Goal: Task Accomplishment & Management: Manage account settings

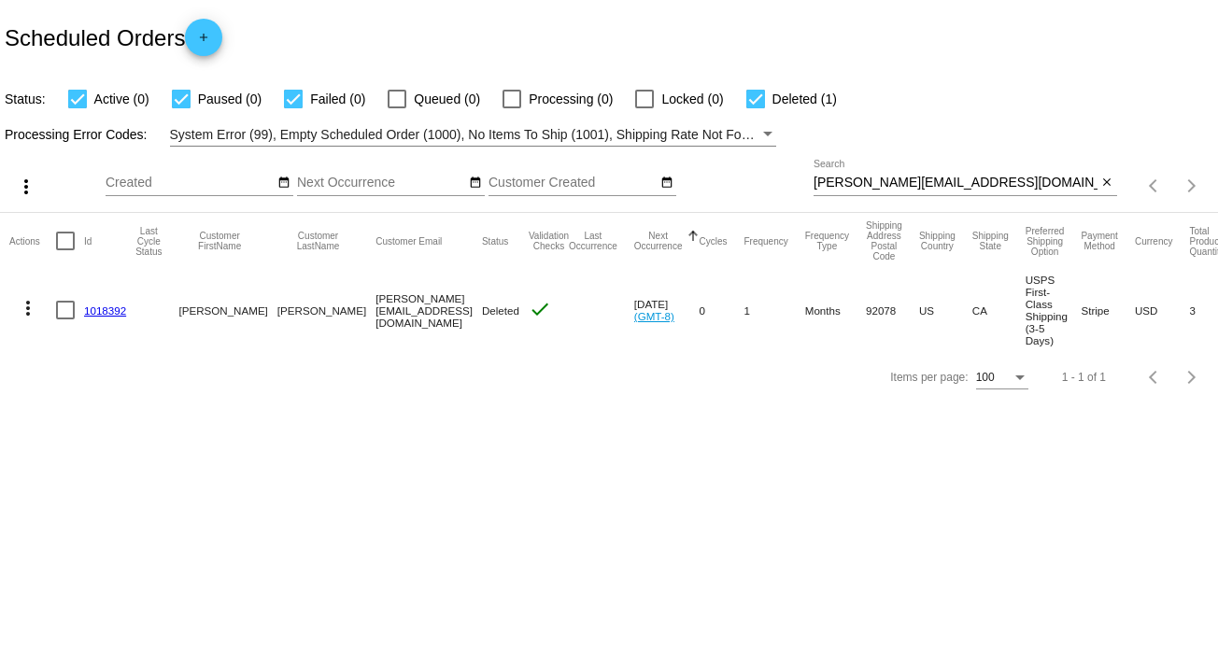
click at [875, 186] on input "sheree@rubberstampchamp.com" at bounding box center [956, 183] width 284 height 15
paste input "bilberrydarci@gmail"
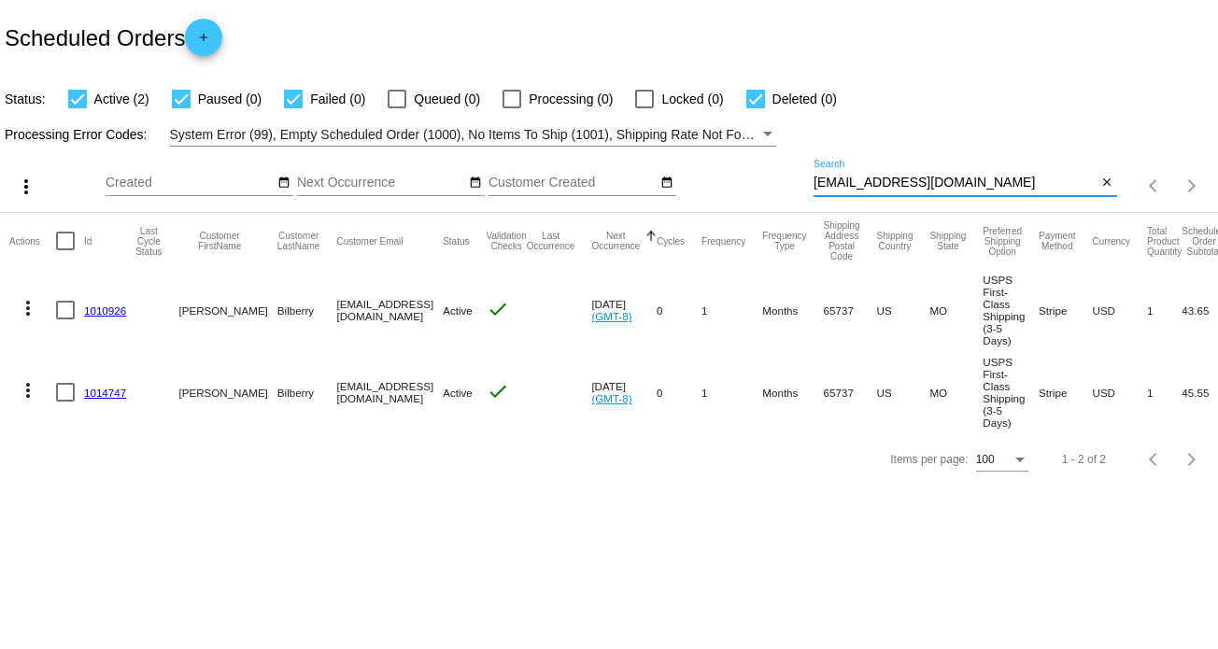
type input "[EMAIL_ADDRESS][DOMAIN_NAME]"
click at [31, 305] on mat-icon "more_vert" at bounding box center [28, 308] width 22 height 22
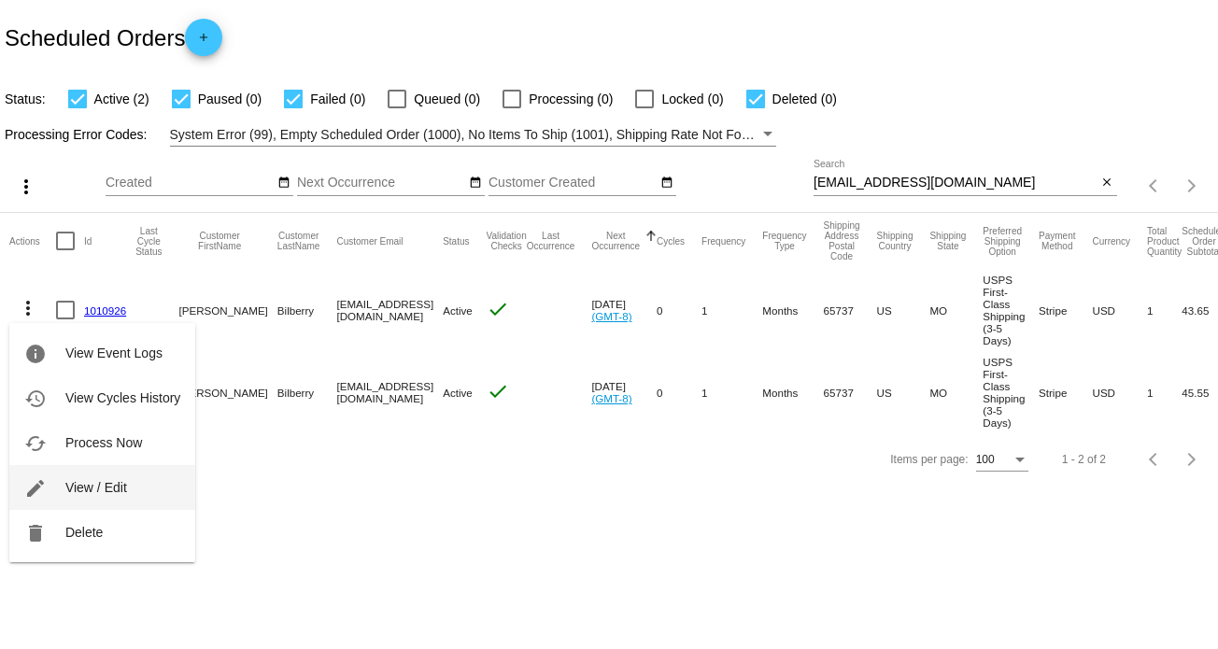
click at [92, 480] on span "View / Edit" at bounding box center [96, 487] width 62 height 15
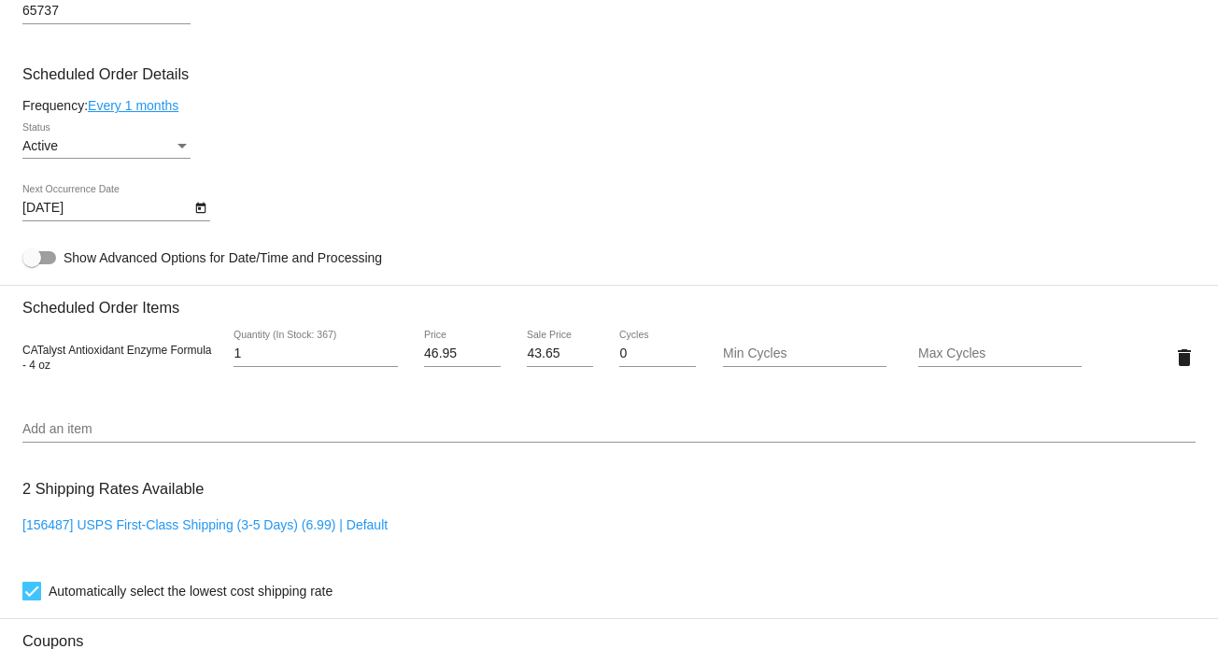
scroll to position [934, 0]
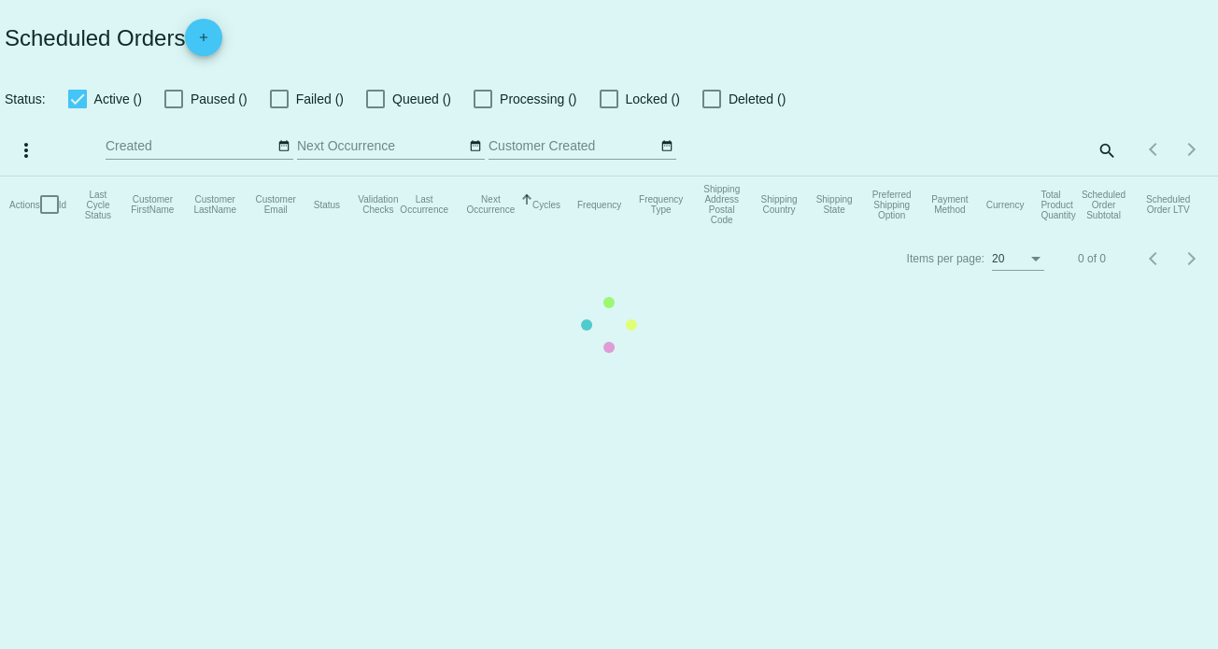
checkbox input "true"
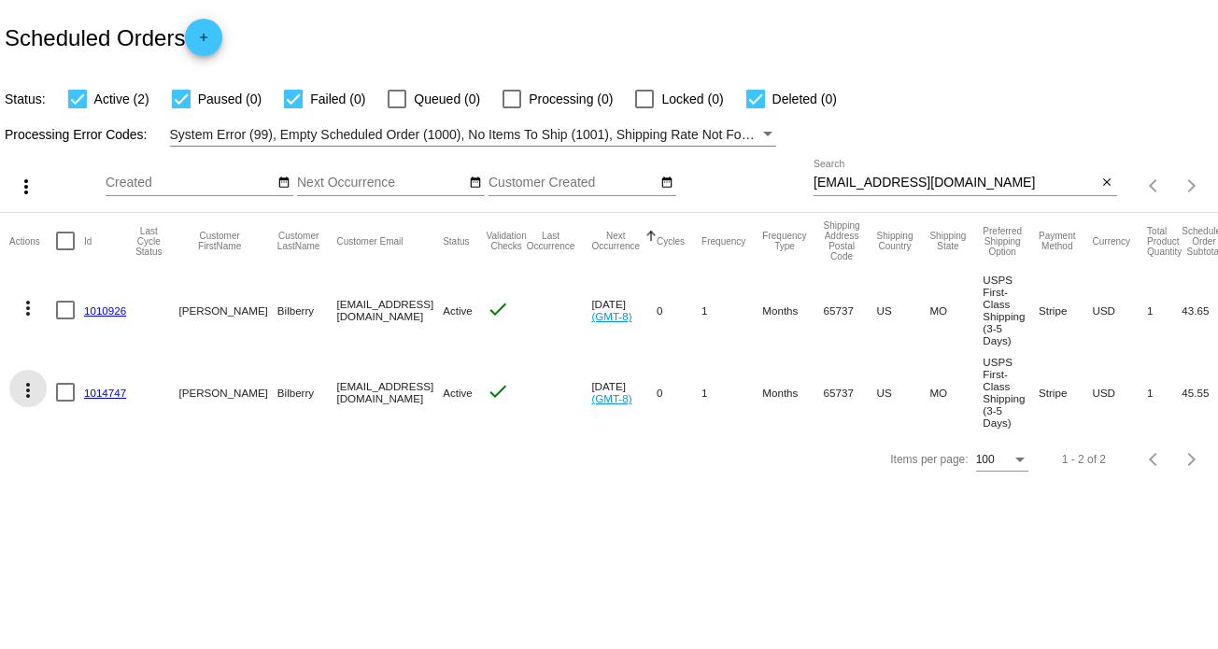
click at [30, 384] on mat-icon "more_vert" at bounding box center [28, 390] width 22 height 22
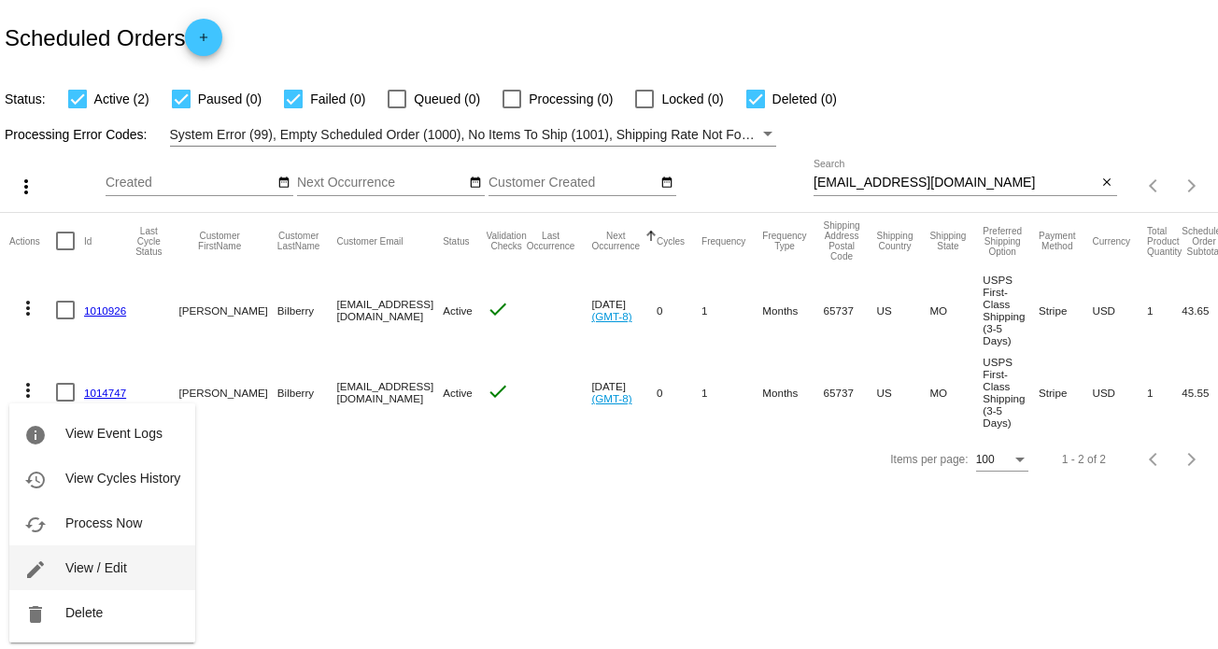
click at [97, 572] on span "View / Edit" at bounding box center [96, 567] width 62 height 15
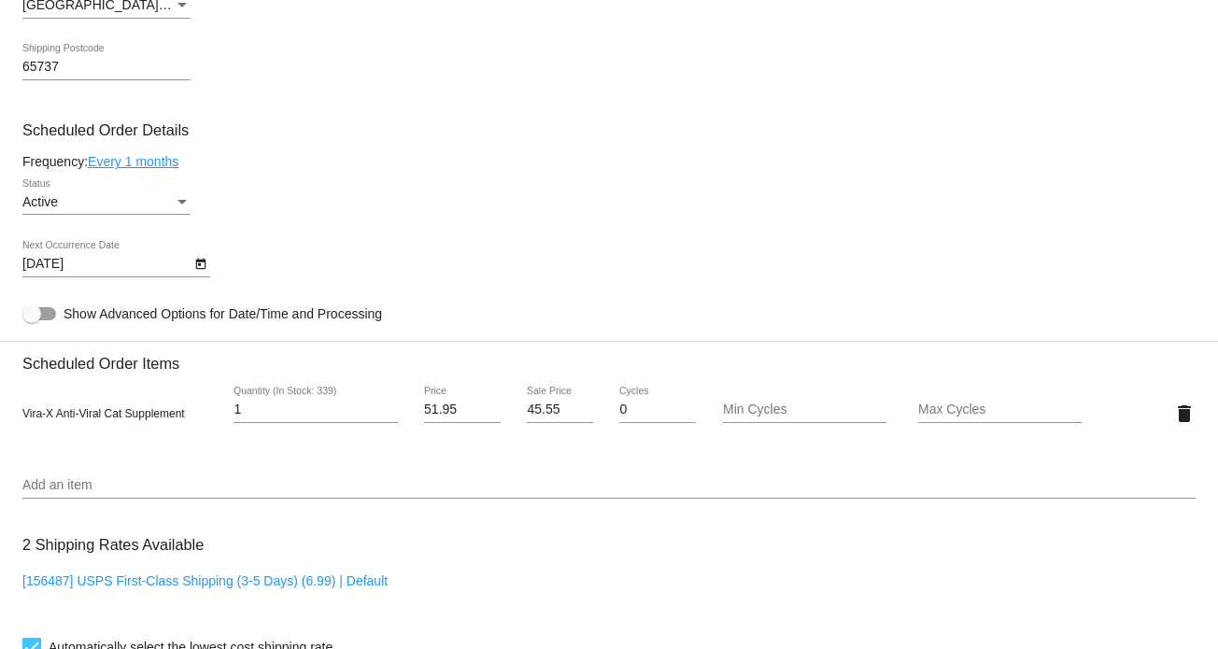
scroll to position [467, 0]
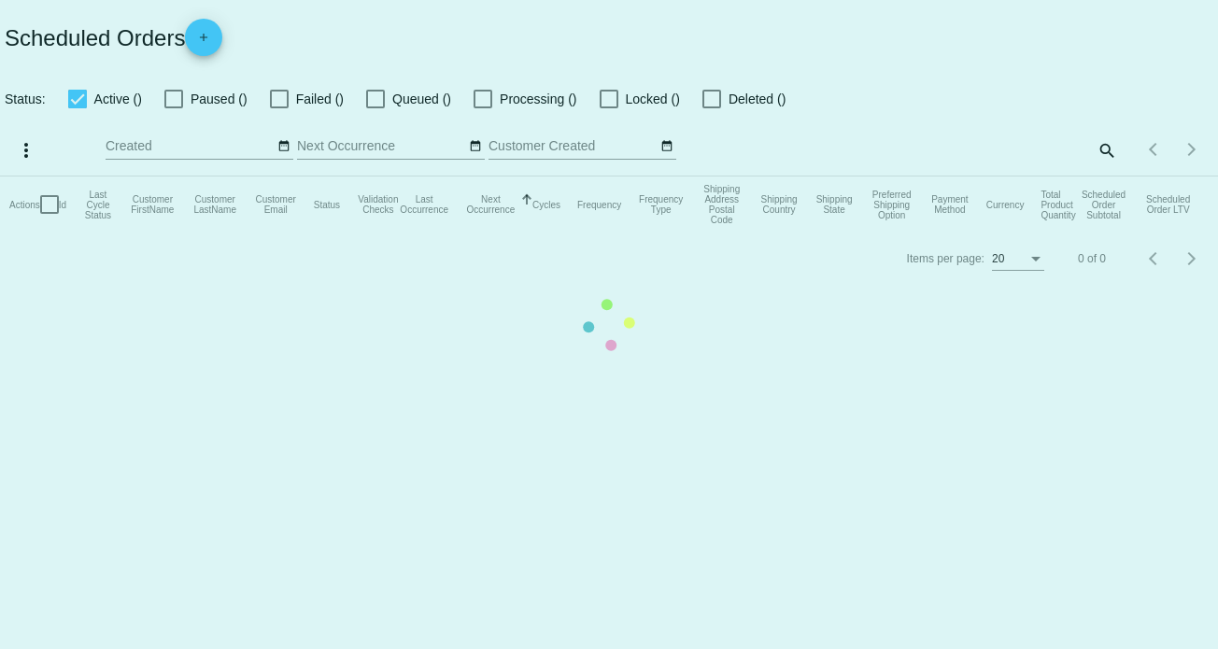
checkbox input "true"
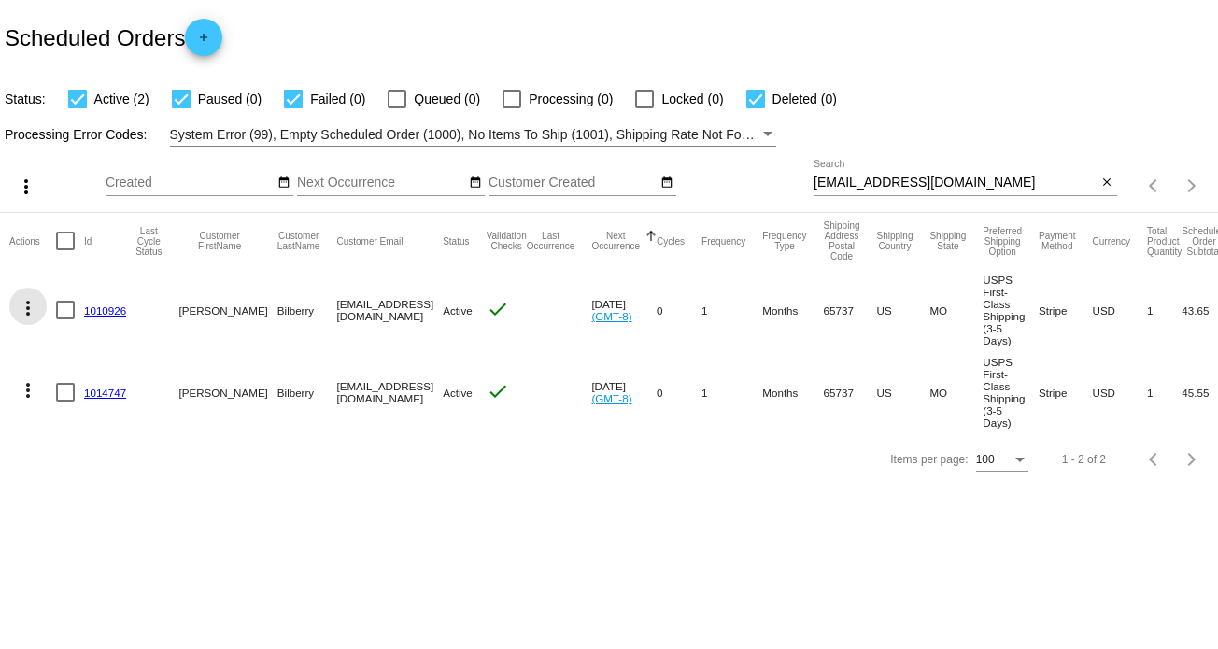
click at [30, 307] on mat-icon "more_vert" at bounding box center [28, 308] width 22 height 22
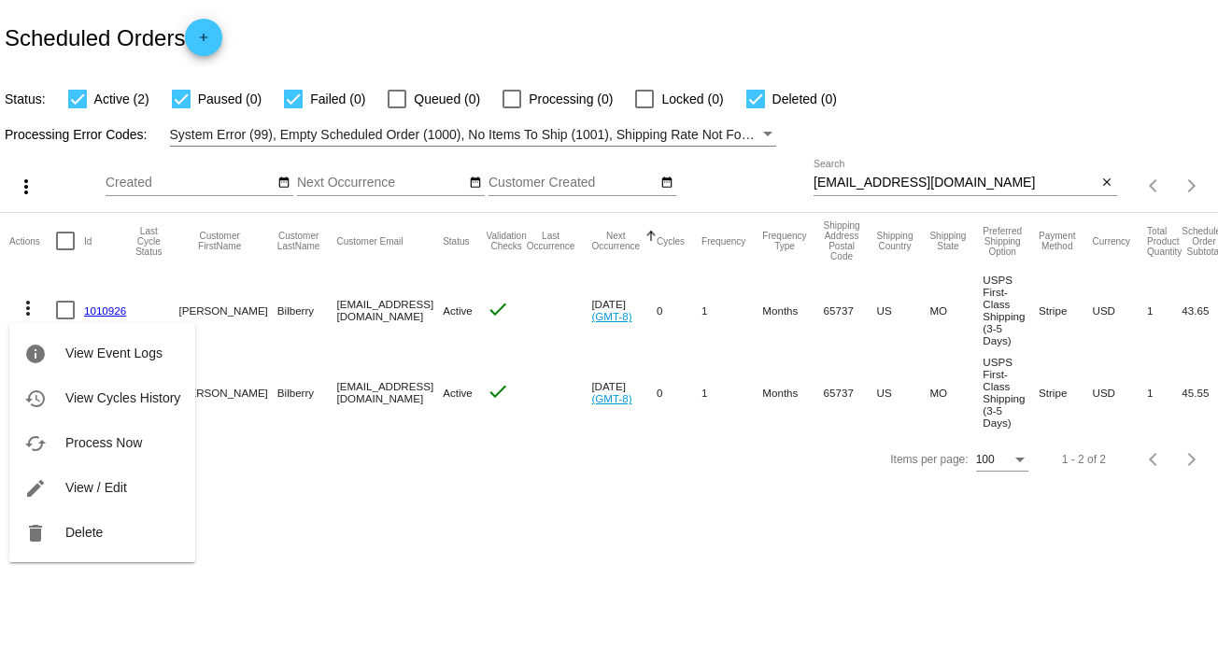
click at [377, 464] on div at bounding box center [609, 324] width 1218 height 649
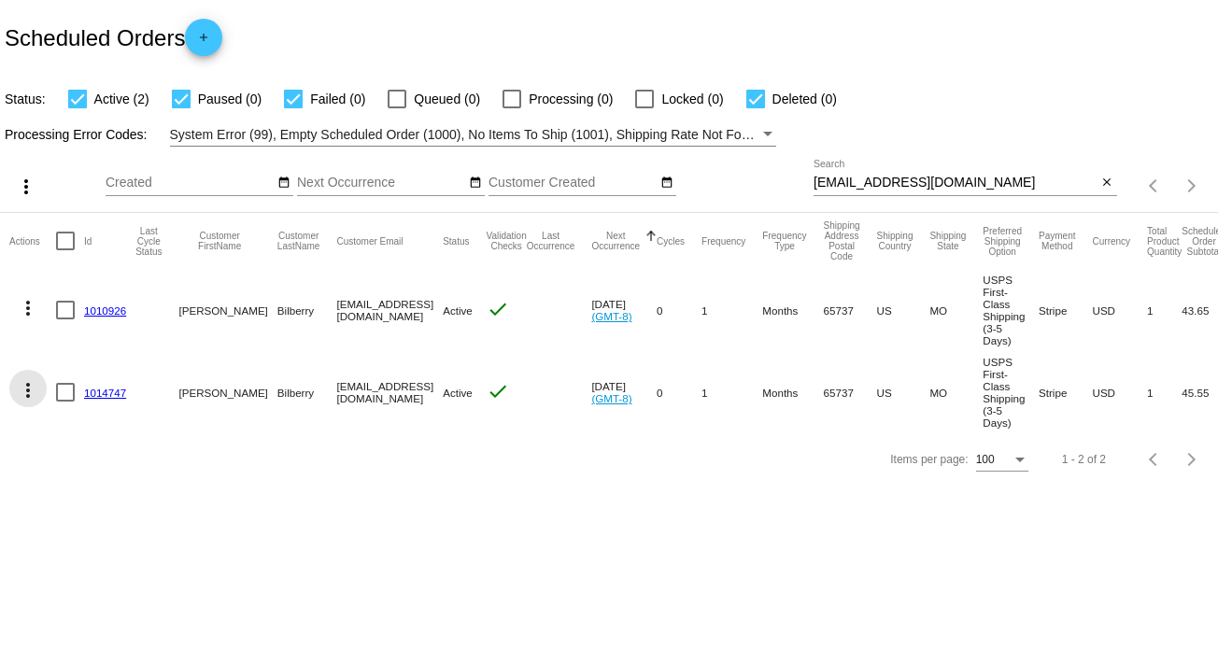
click at [28, 382] on mat-icon "more_vert" at bounding box center [28, 390] width 22 height 22
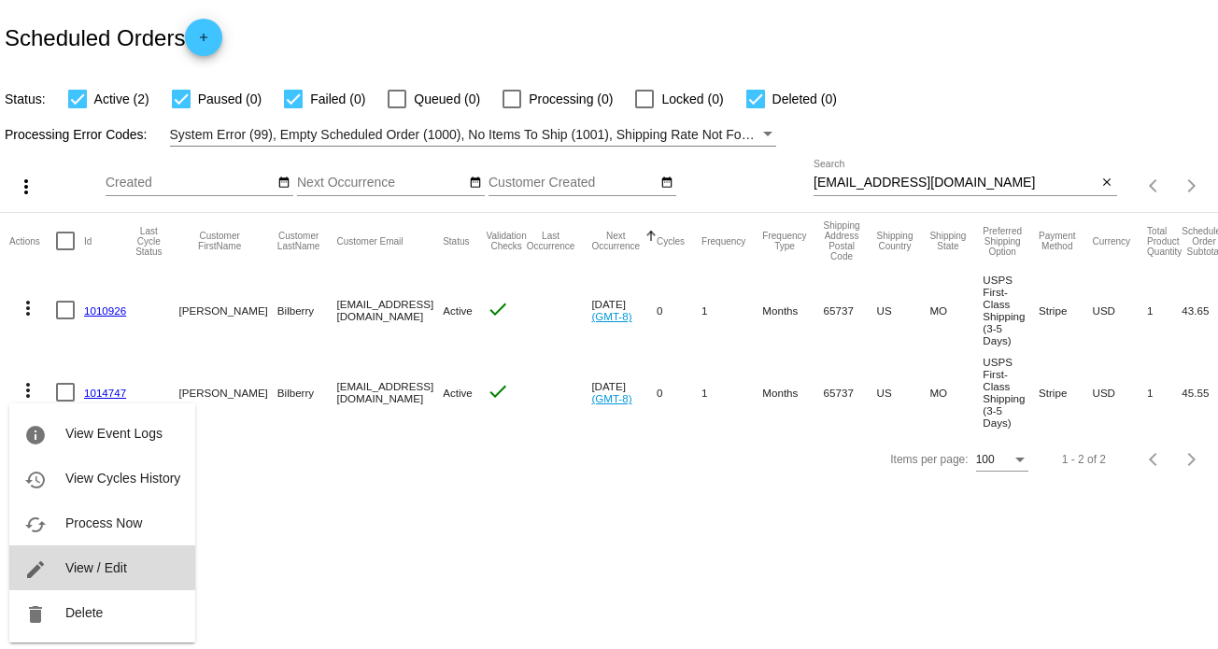
click at [101, 554] on button "edit View / Edit" at bounding box center [102, 568] width 186 height 45
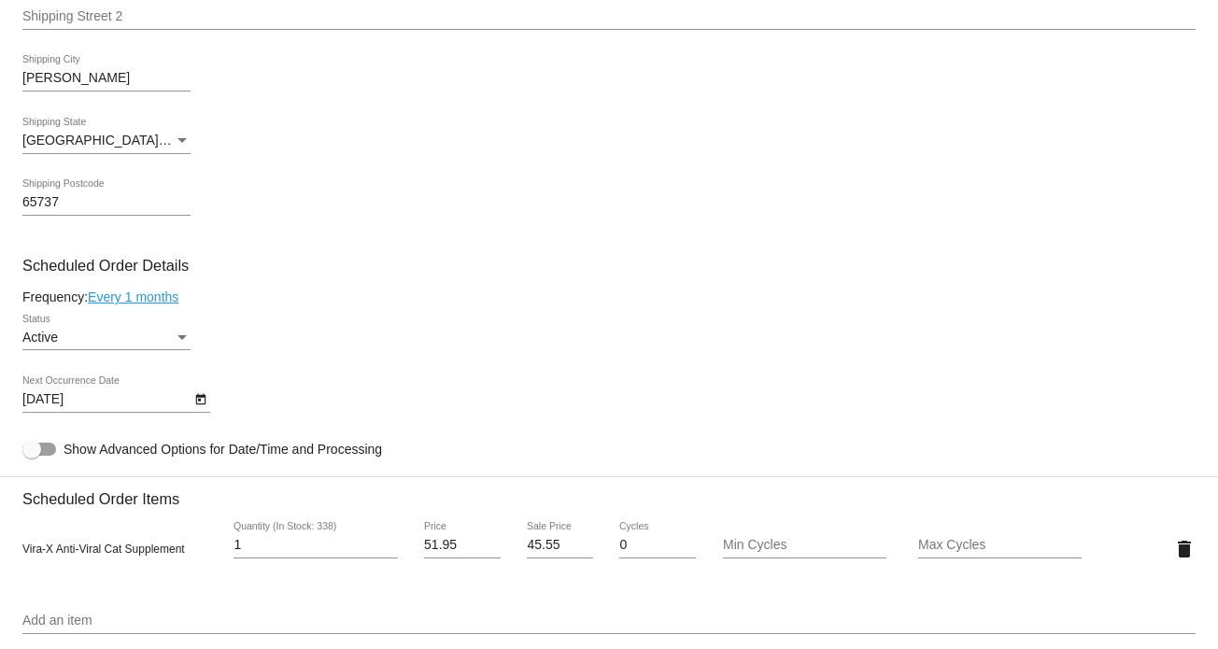
scroll to position [560, 0]
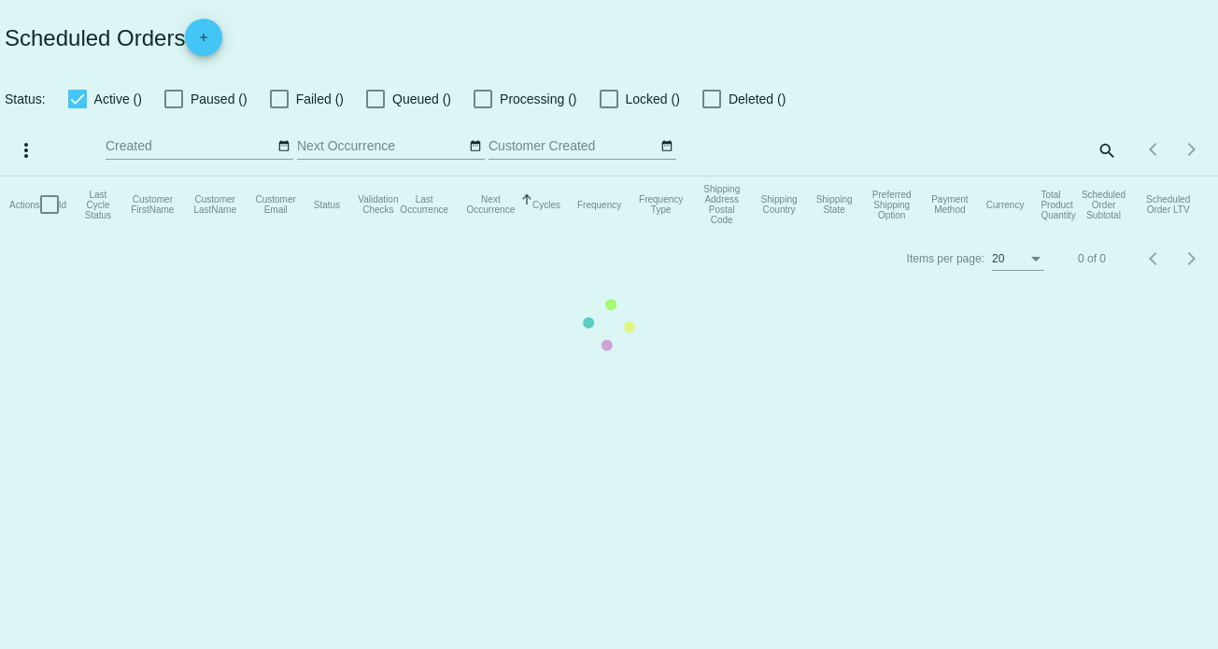
checkbox input "true"
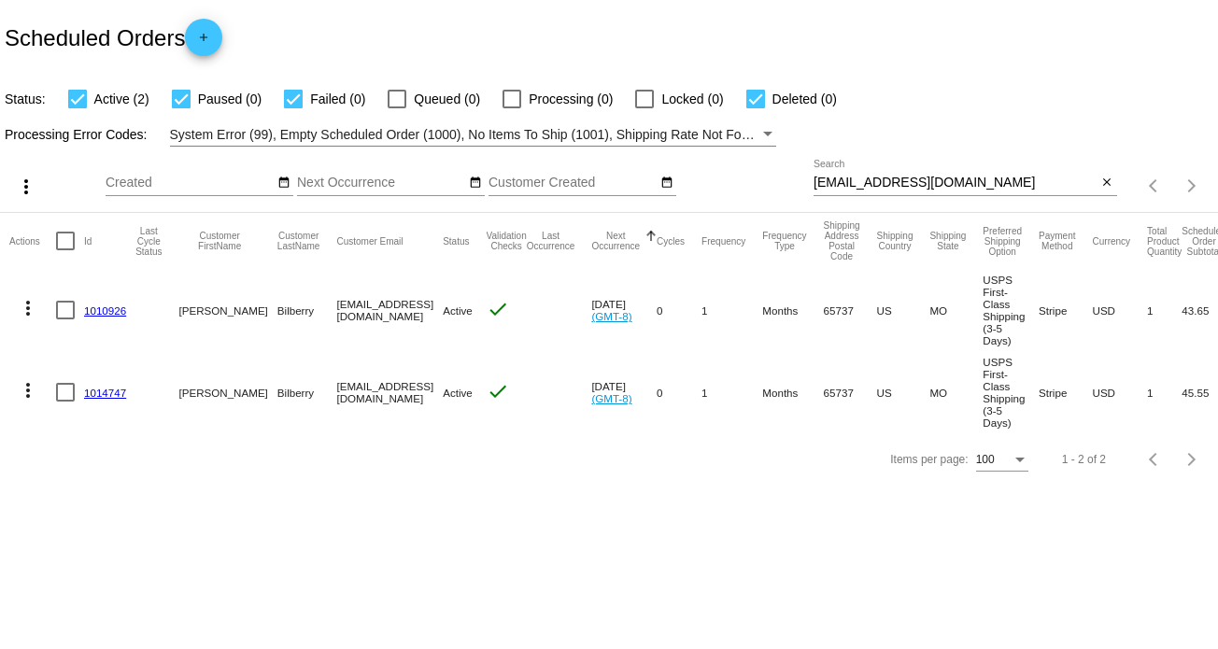
click at [24, 306] on mat-icon "more_vert" at bounding box center [28, 308] width 22 height 22
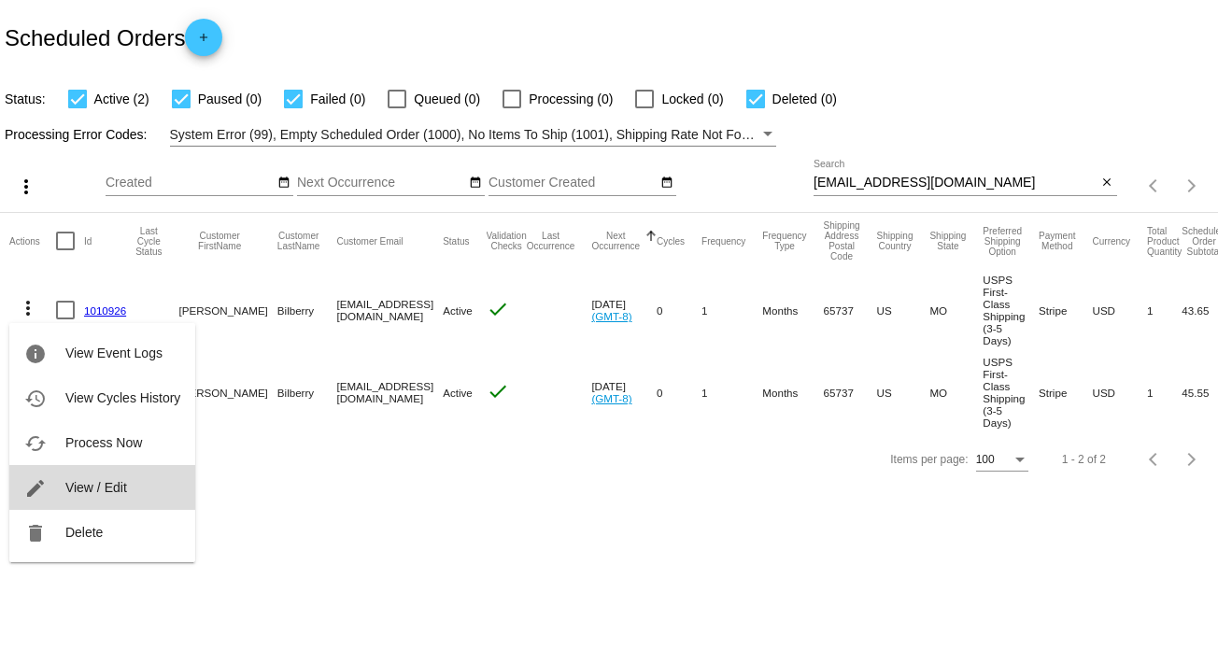
click at [105, 484] on span "View / Edit" at bounding box center [96, 487] width 62 height 15
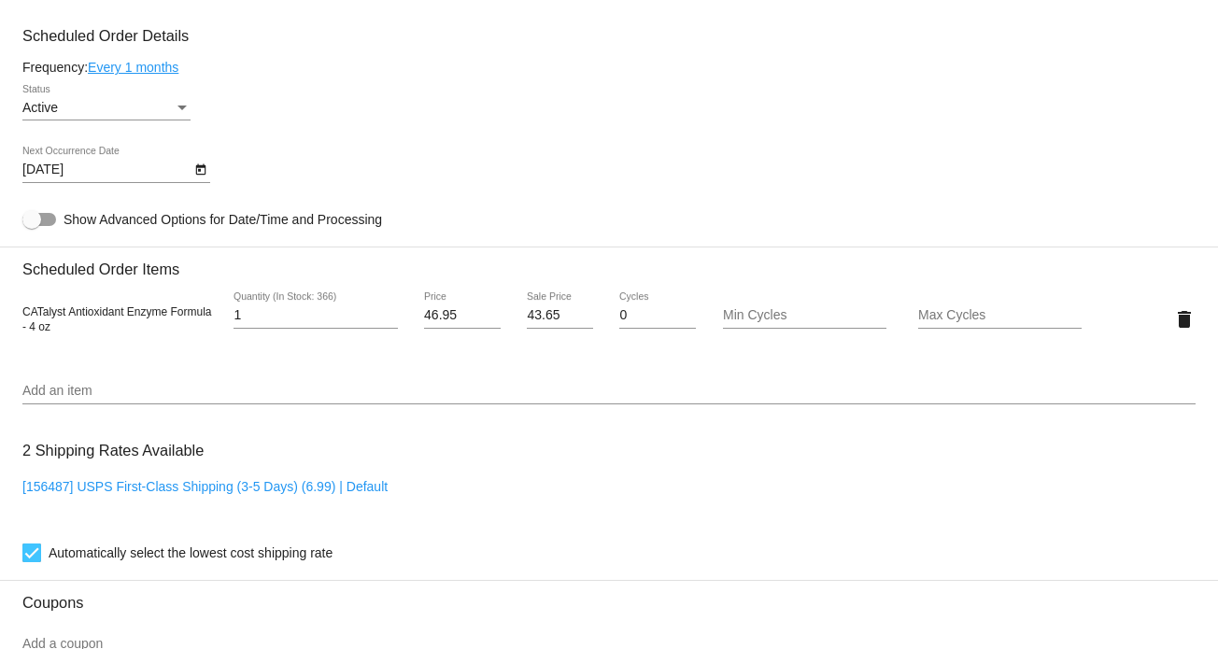
scroll to position [1027, 0]
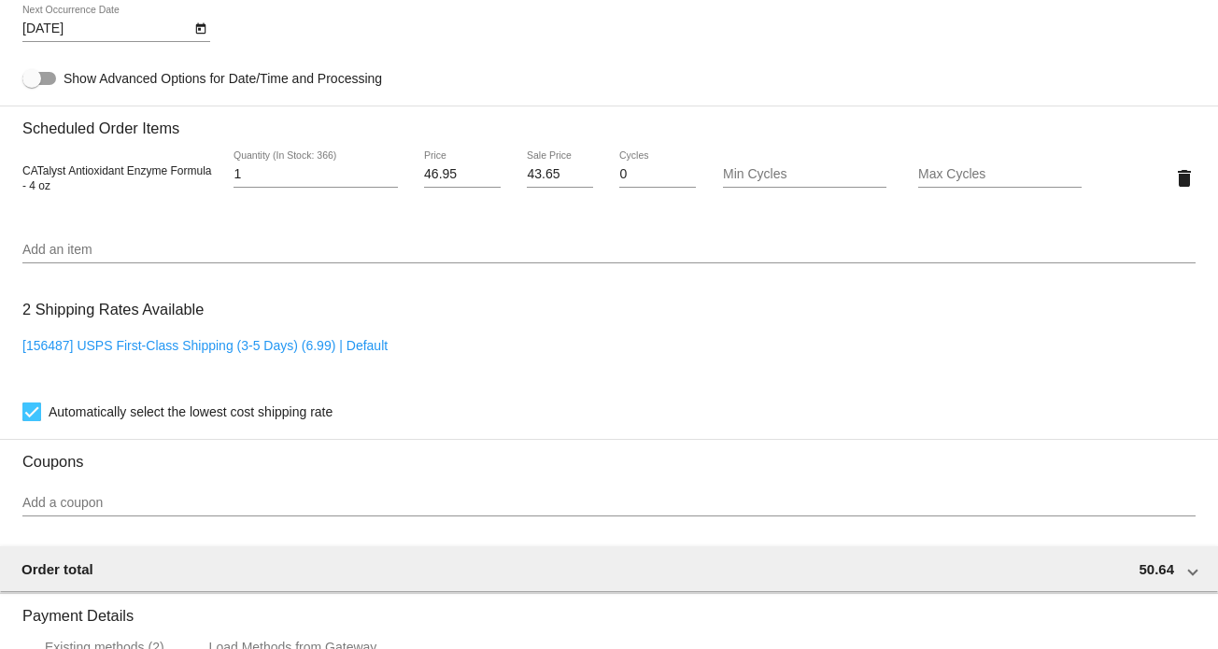
click at [144, 253] on input "Add an item" at bounding box center [608, 250] width 1173 height 15
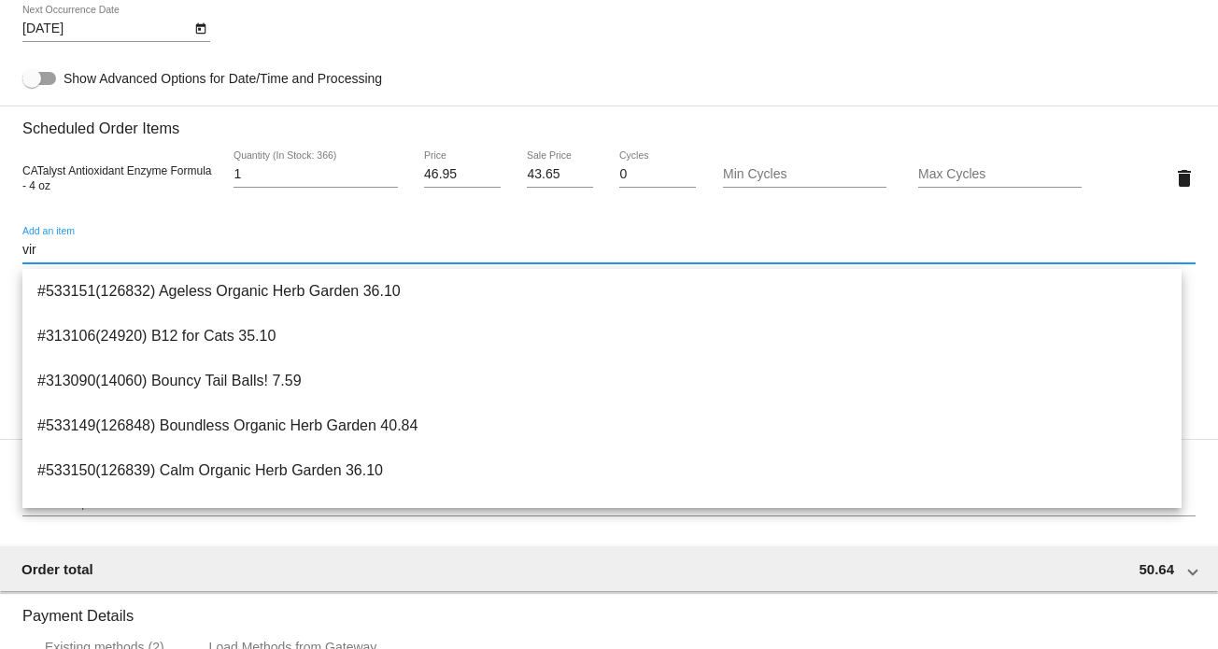
type input "vira"
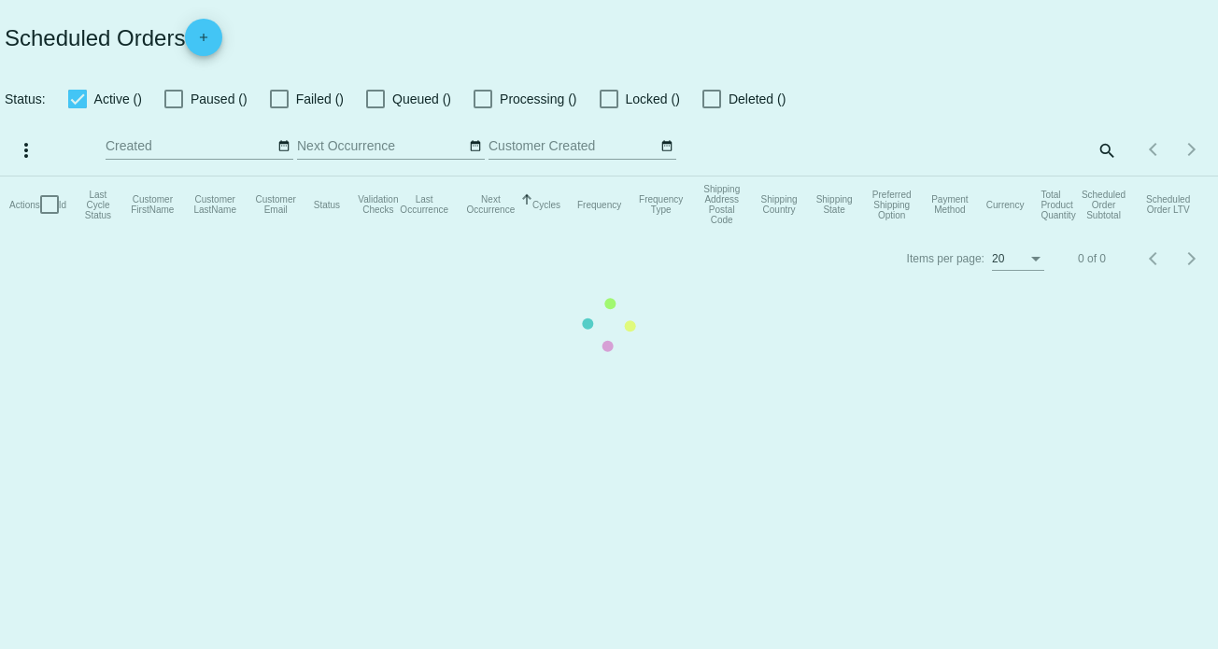
checkbox input "true"
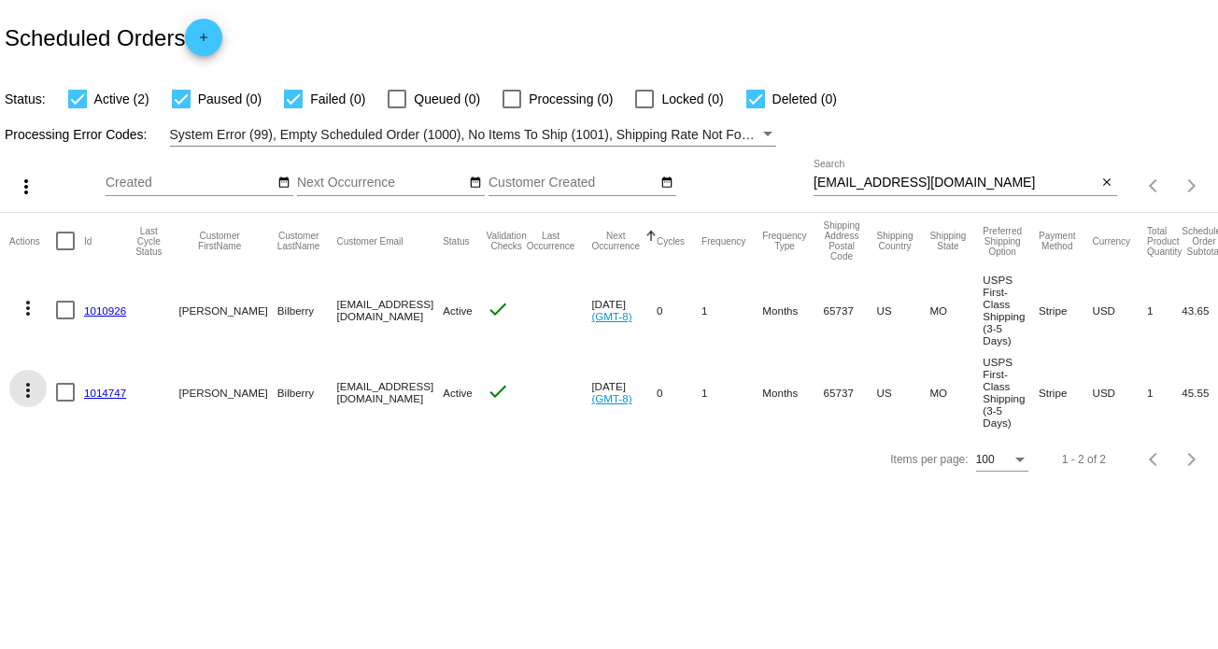
click at [31, 390] on mat-icon "more_vert" at bounding box center [28, 390] width 22 height 22
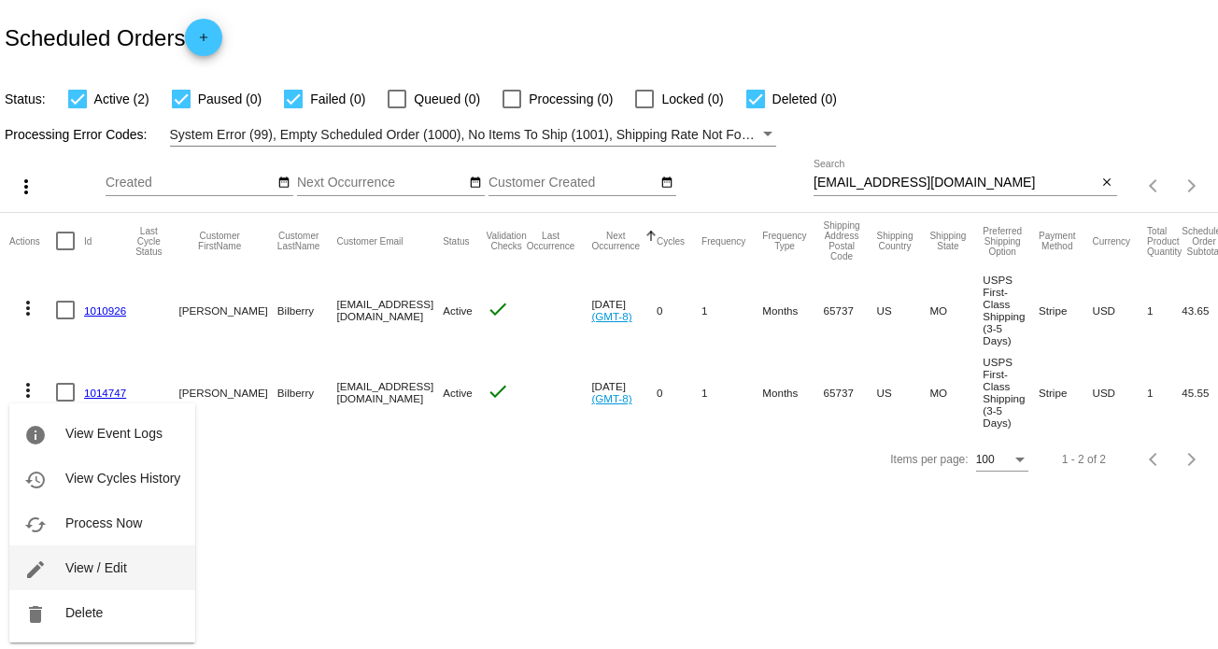
click at [120, 571] on span "View / Edit" at bounding box center [96, 567] width 62 height 15
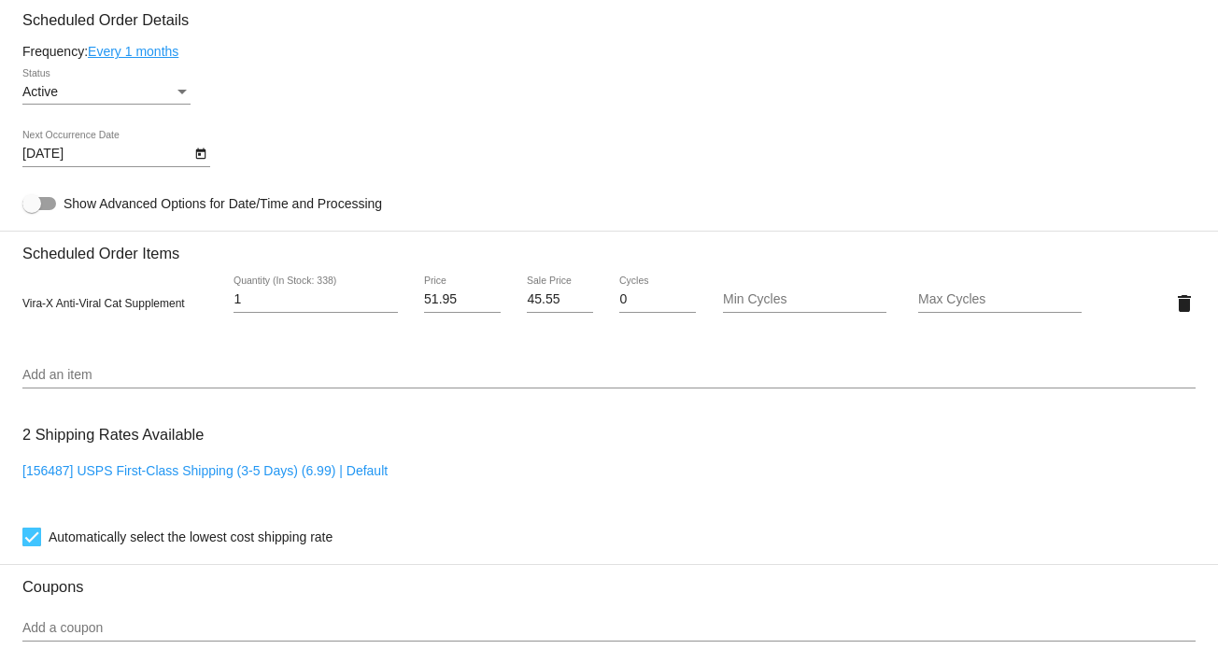
scroll to position [891, 0]
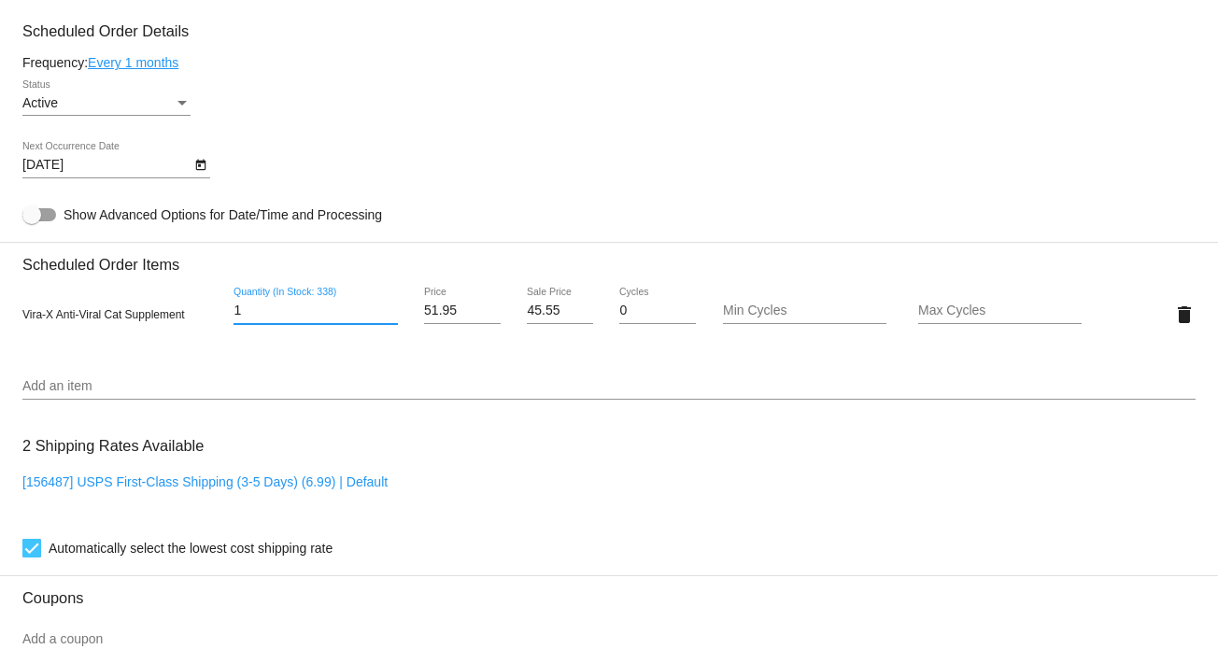
click at [260, 318] on input "1" at bounding box center [315, 311] width 163 height 15
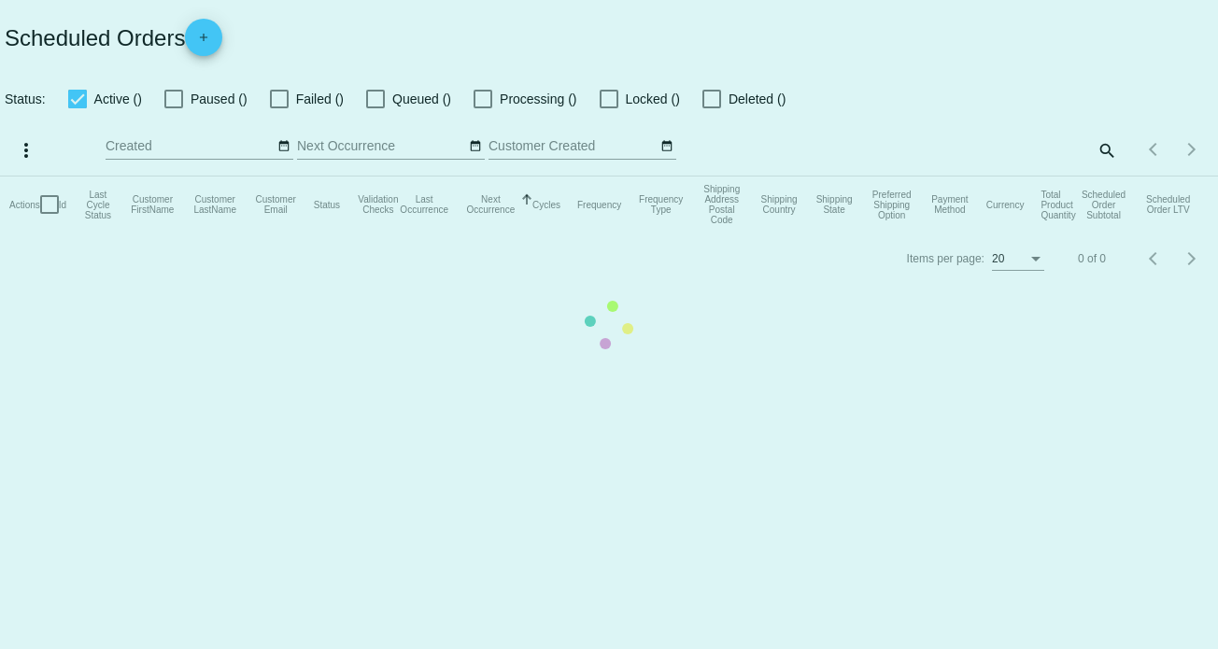
checkbox input "true"
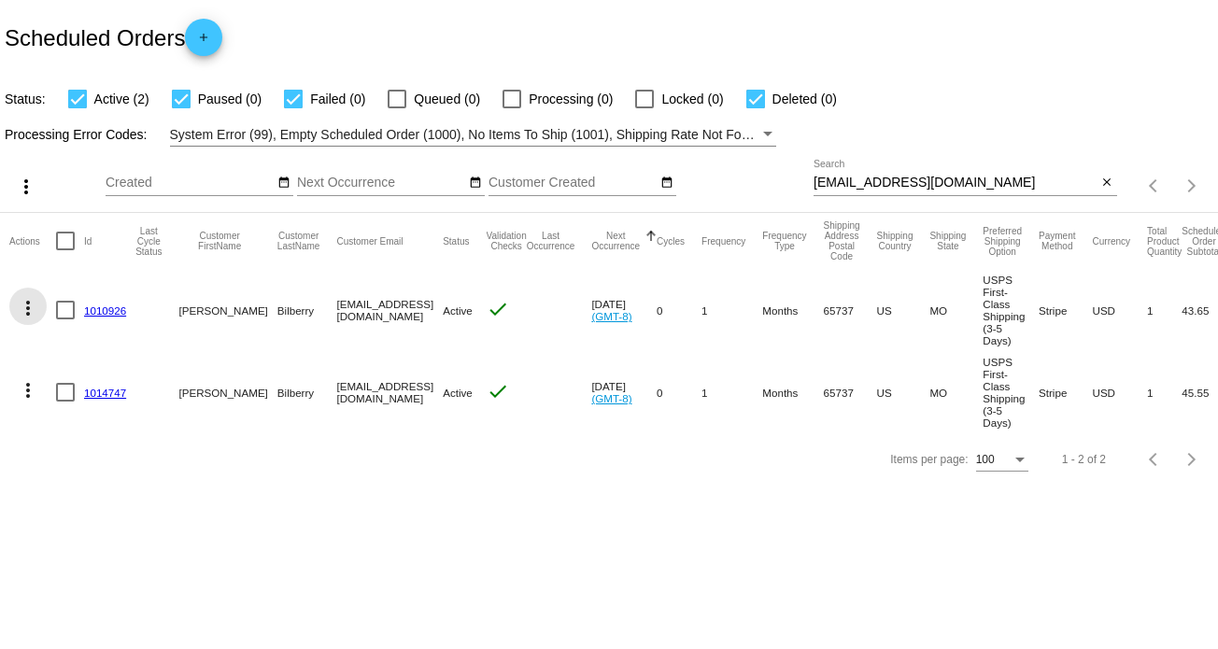
click at [23, 306] on mat-icon "more_vert" at bounding box center [28, 308] width 22 height 22
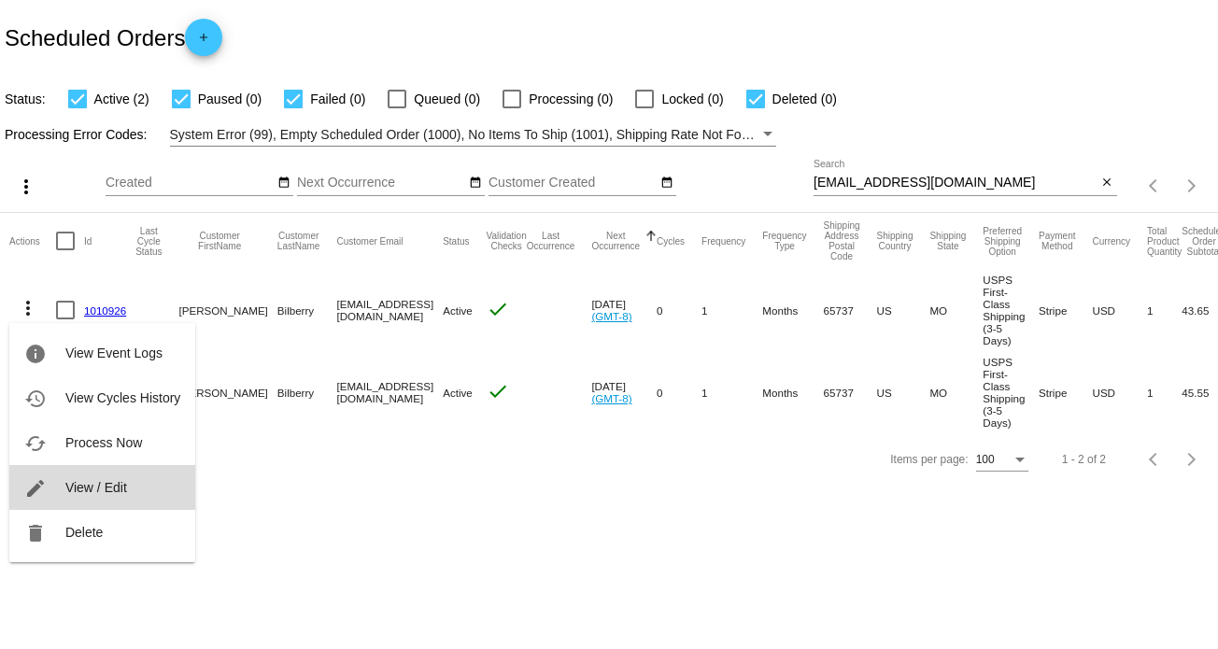
click at [102, 484] on span "View / Edit" at bounding box center [96, 487] width 62 height 15
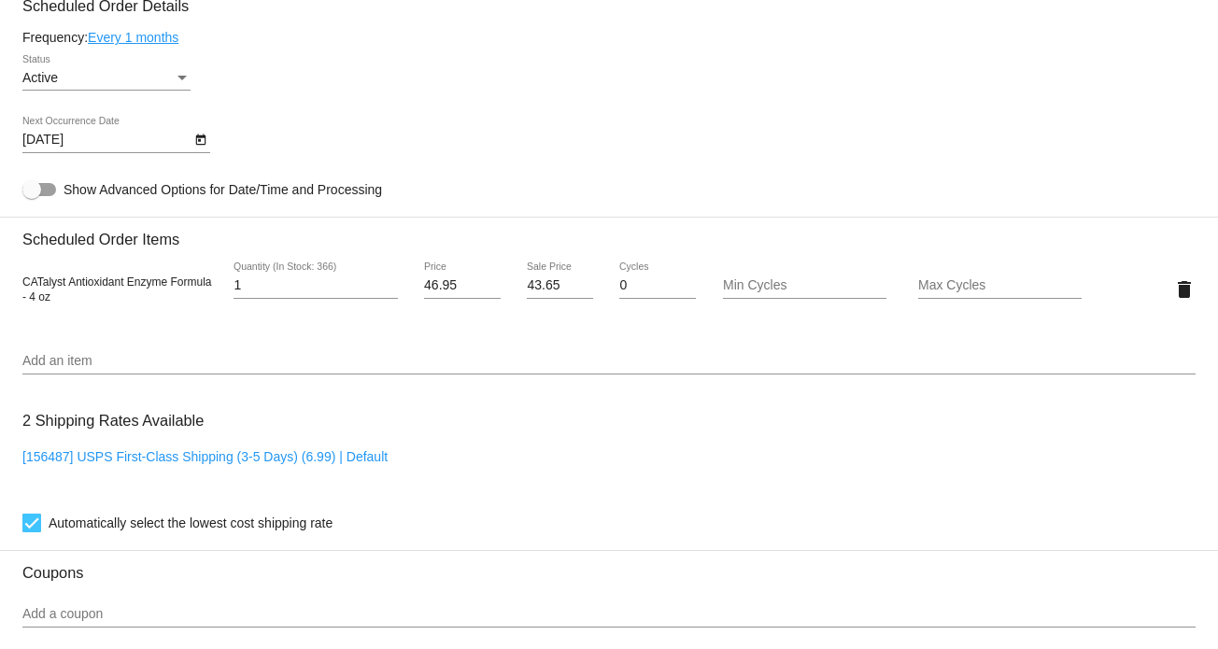
scroll to position [934, 0]
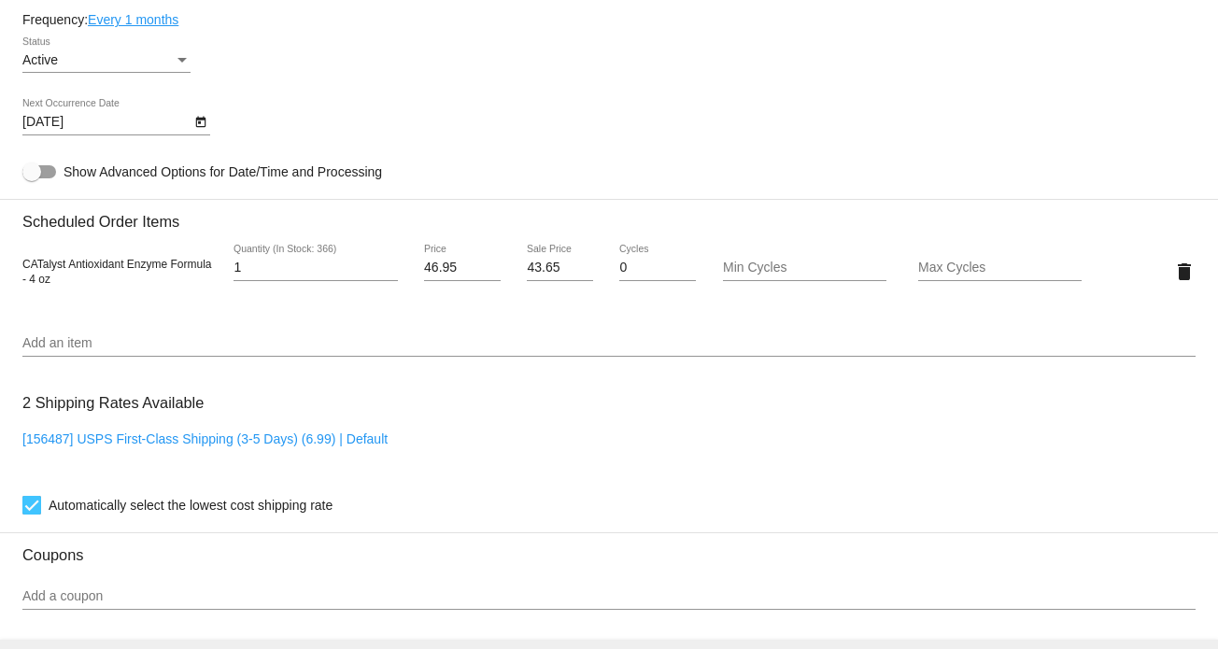
click at [86, 344] on input "Add an item" at bounding box center [608, 343] width 1173 height 15
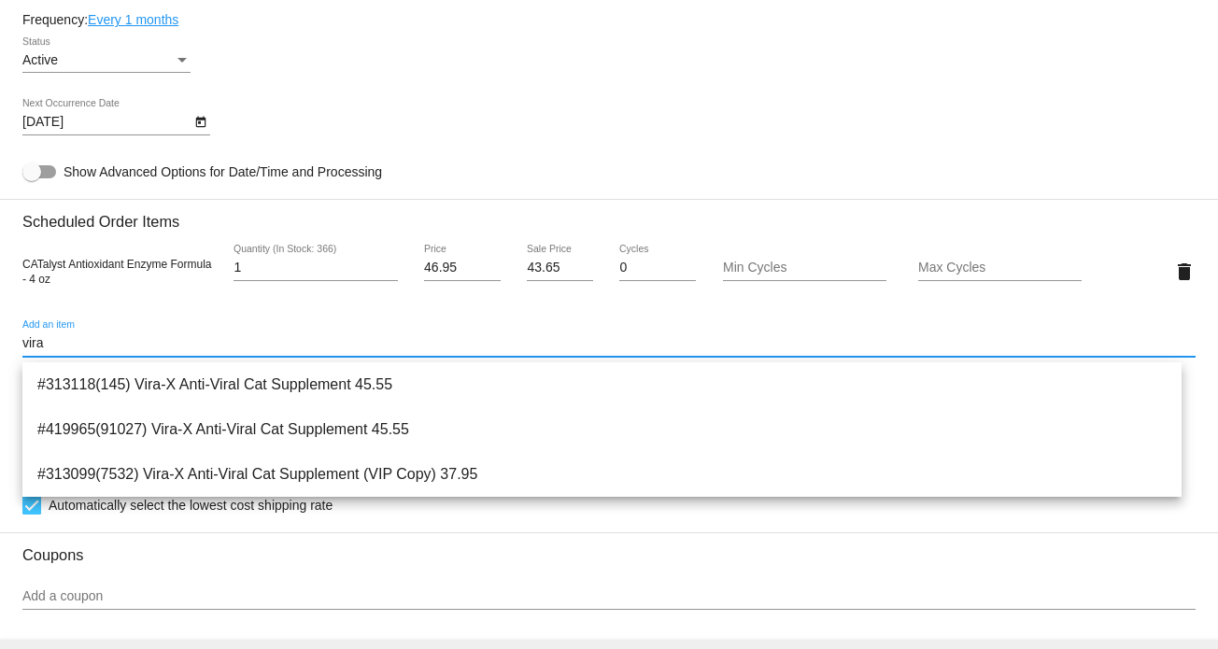
drag, startPoint x: 19, startPoint y: 347, endPoint x: -32, endPoint y: 347, distance: 50.4
click at [0, 347] on html "arrow_back Scheduled Order #1010926 Active more_vert Validation Checks check Pa…" at bounding box center [609, 324] width 1218 height 649
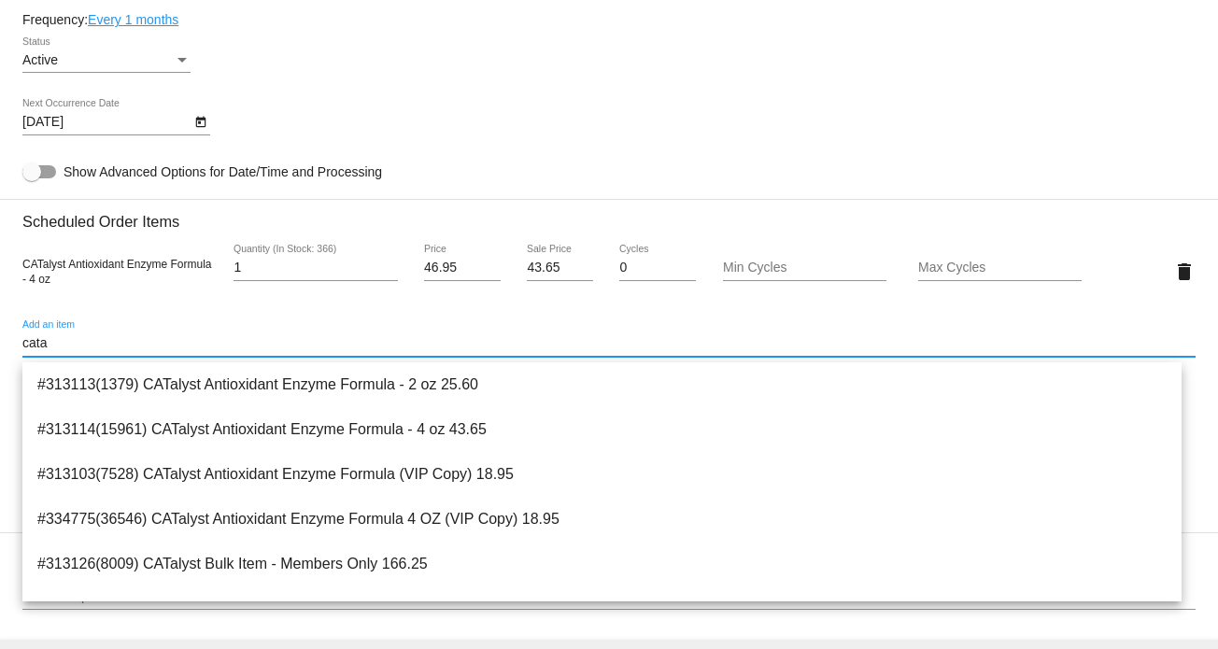
type input "cata"
click at [444, 119] on div "[DATE] Next Occurrence Date" at bounding box center [608, 125] width 1173 height 53
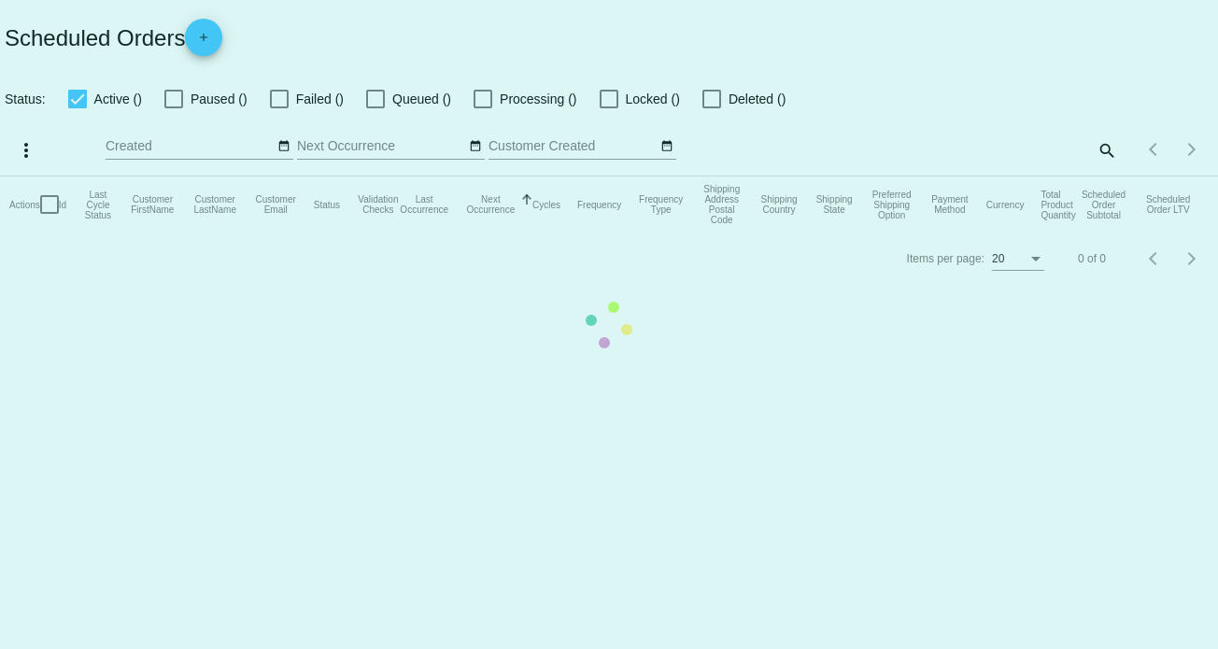
checkbox input "true"
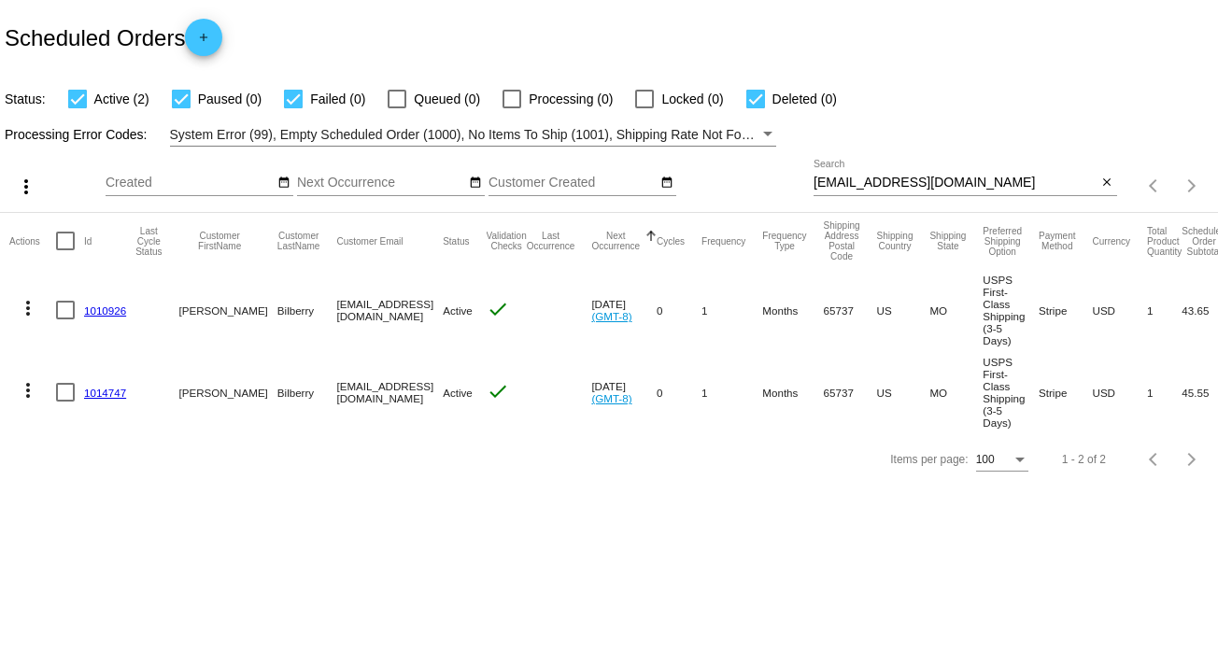
click at [31, 384] on mat-icon "more_vert" at bounding box center [28, 390] width 22 height 22
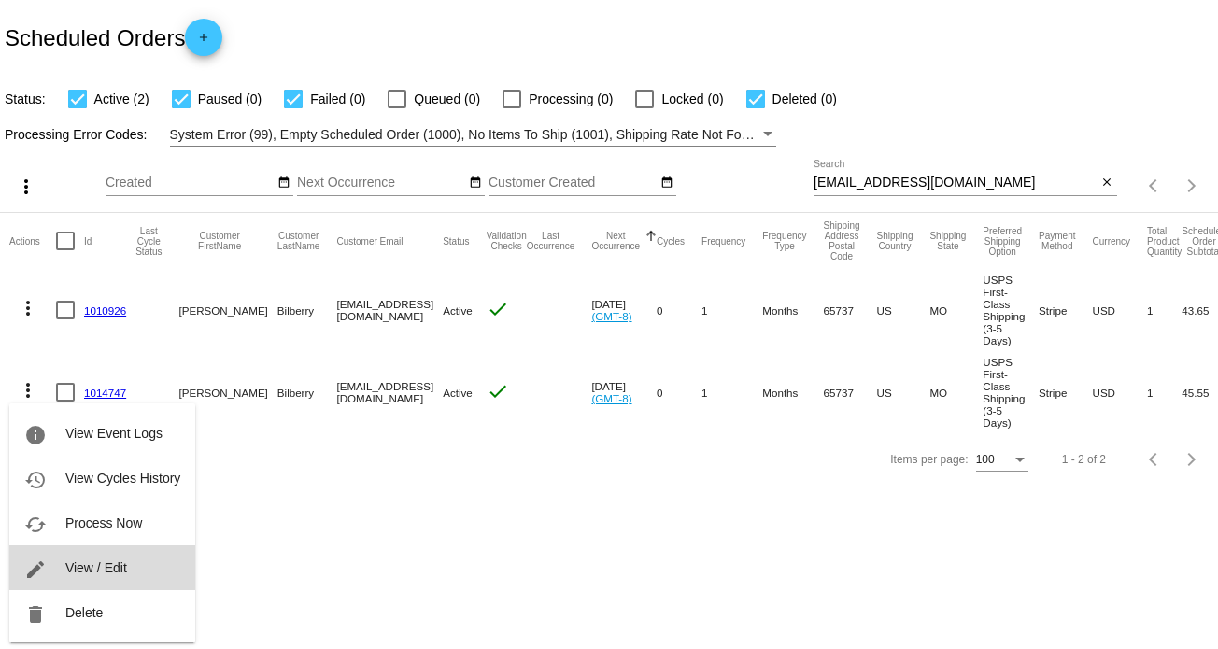
click at [97, 572] on span "View / Edit" at bounding box center [96, 567] width 62 height 15
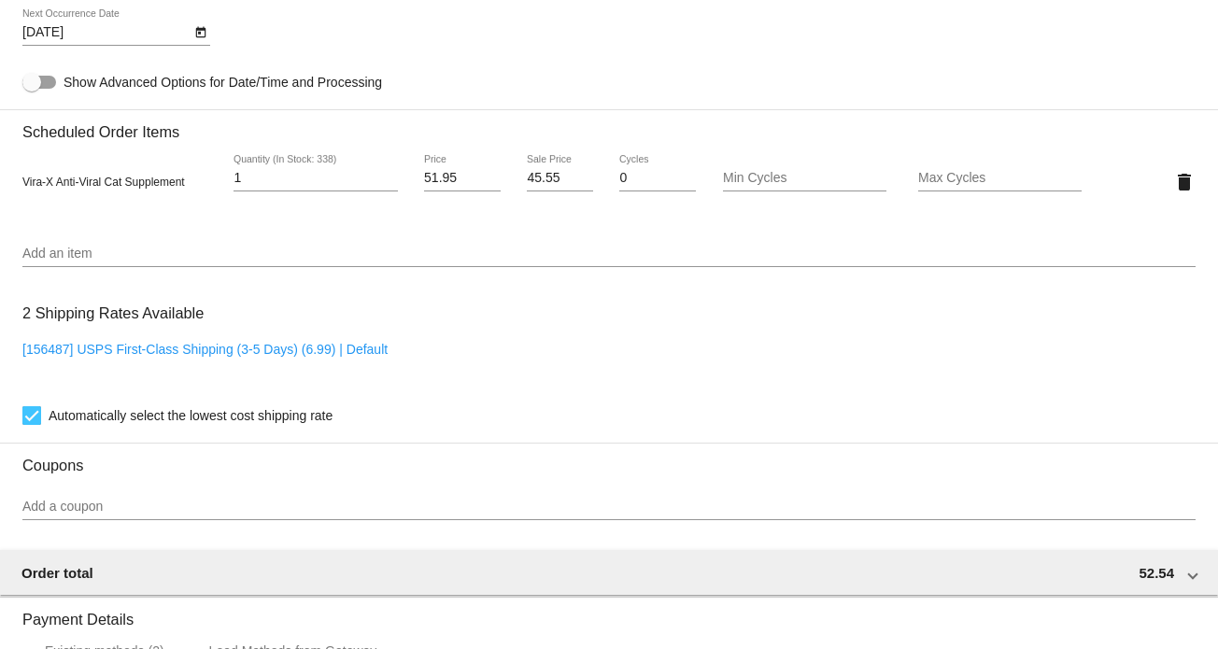
scroll to position [1027, 0]
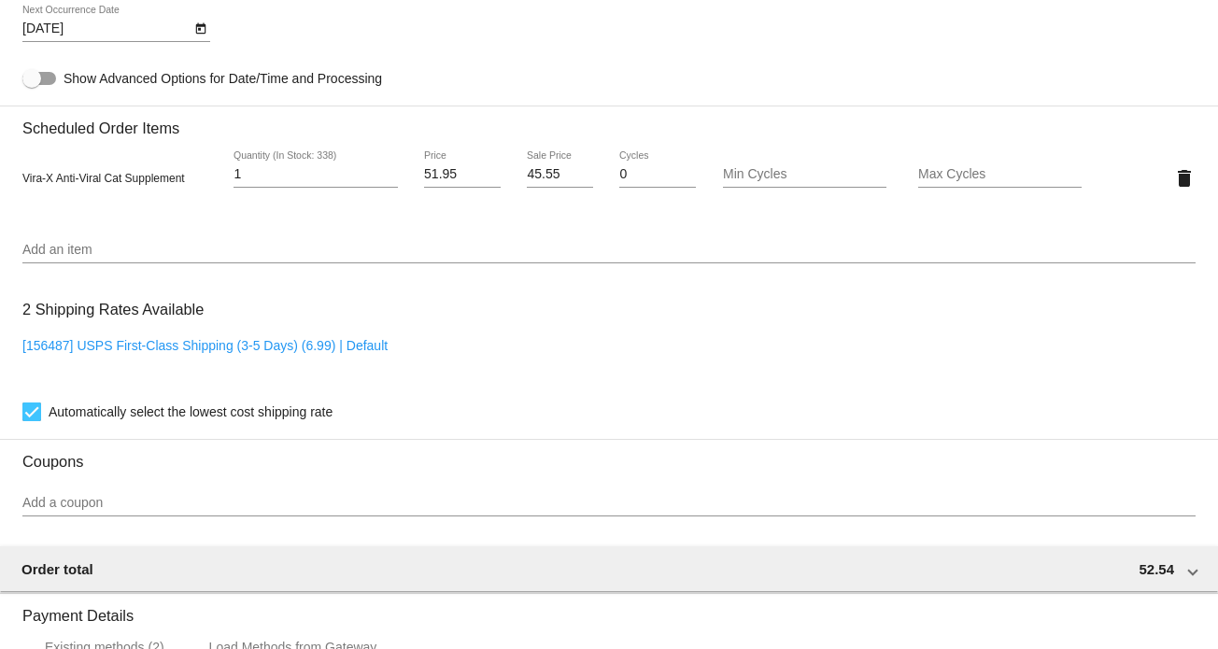
click at [64, 257] on input "Add an item" at bounding box center [608, 250] width 1173 height 15
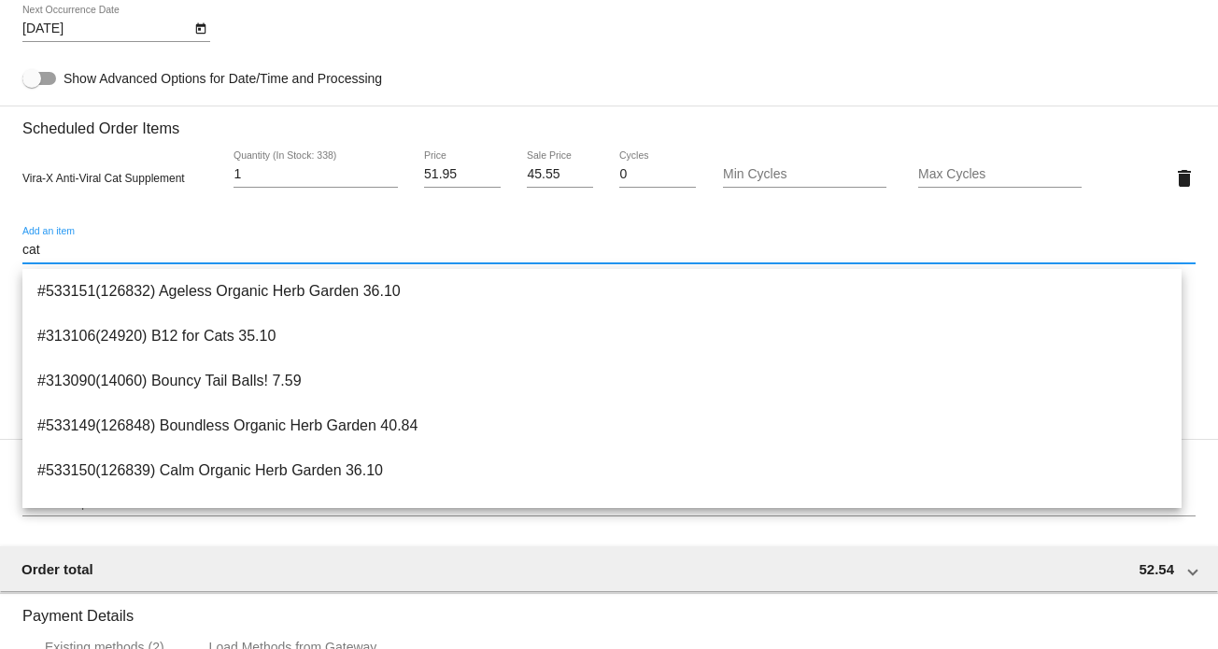
type input "cata"
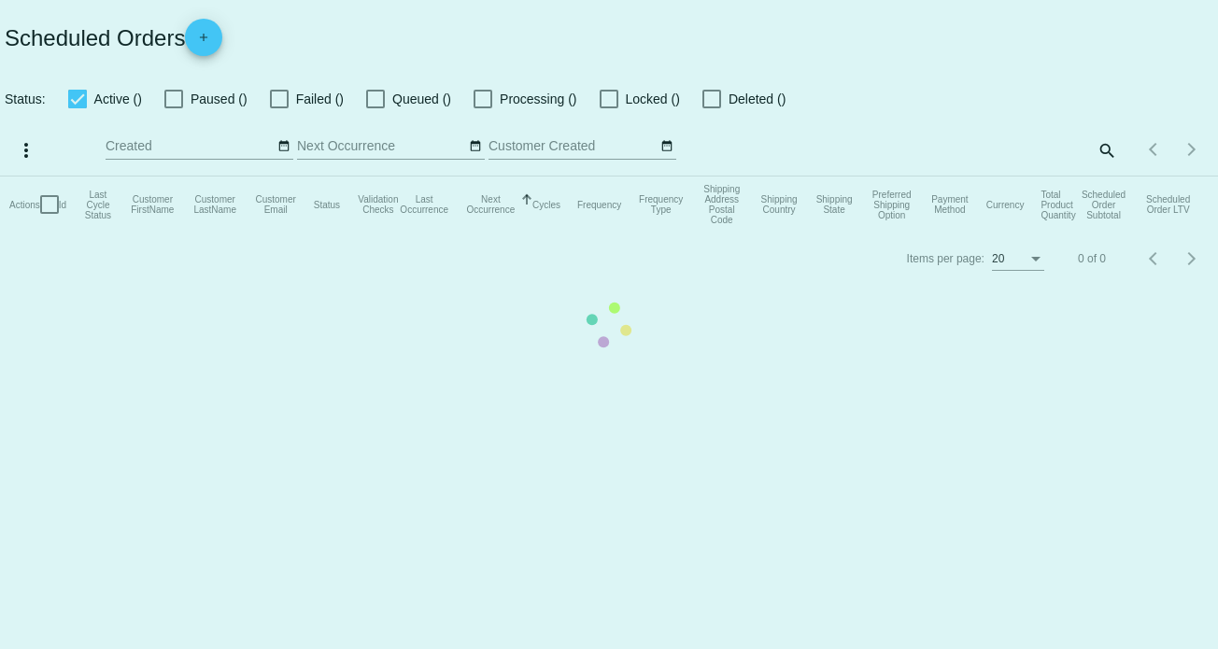
checkbox input "true"
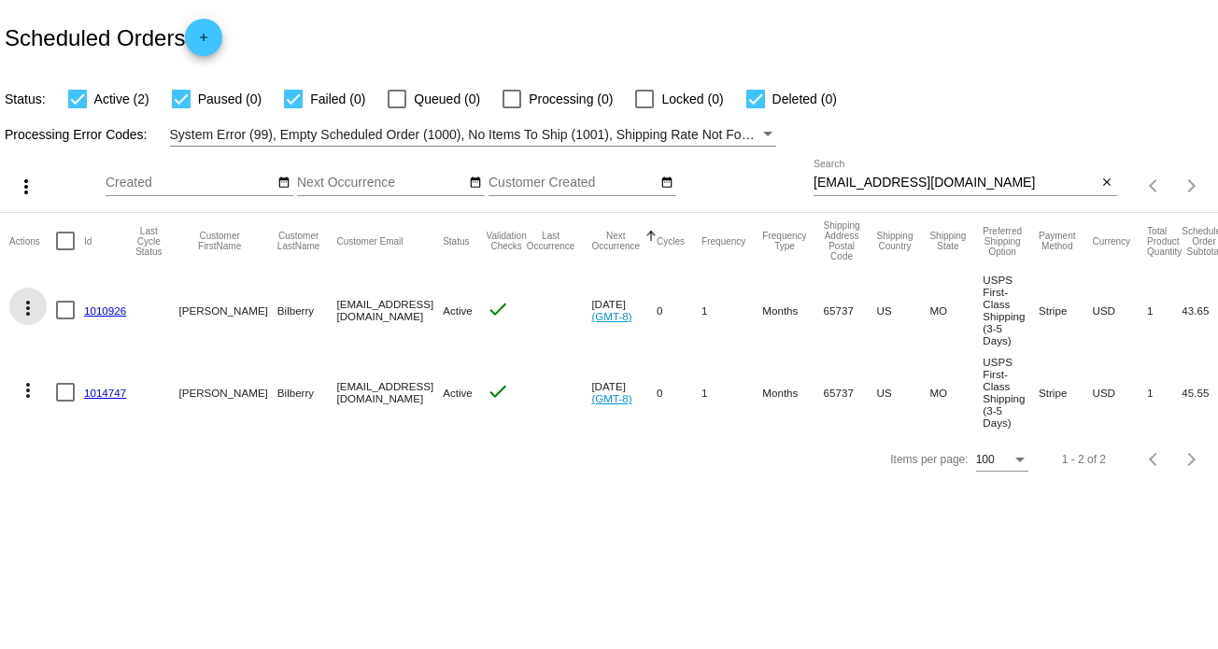
click at [19, 302] on mat-icon "more_vert" at bounding box center [28, 308] width 22 height 22
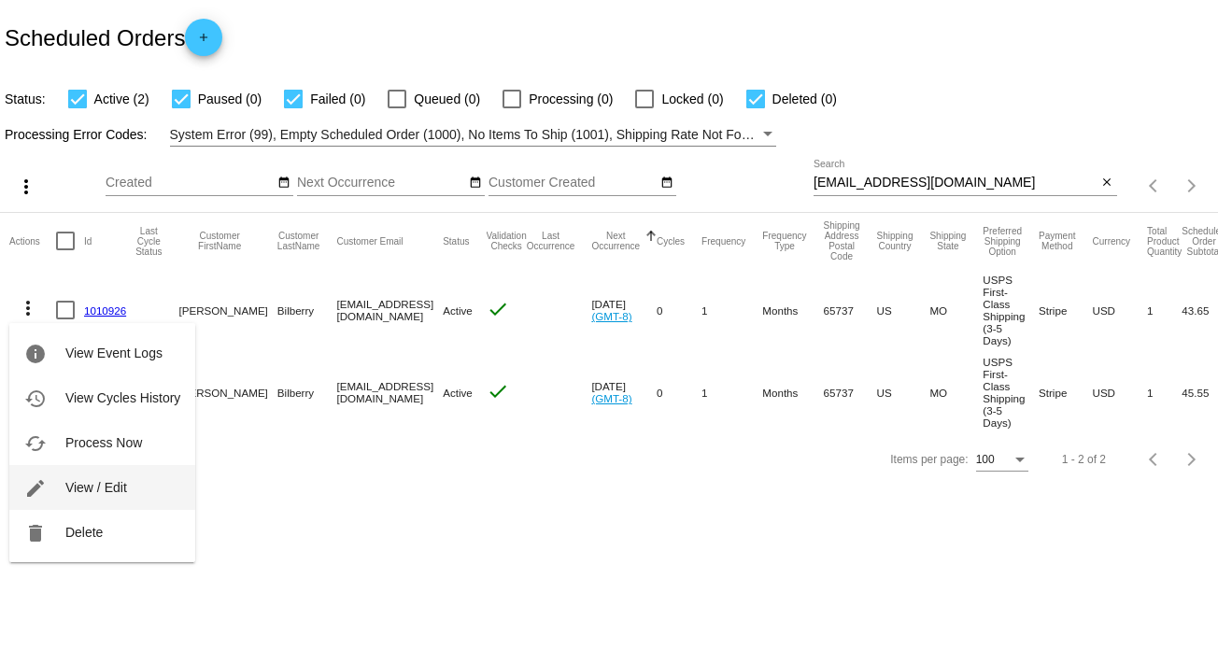
click at [79, 485] on span "View / Edit" at bounding box center [96, 487] width 62 height 15
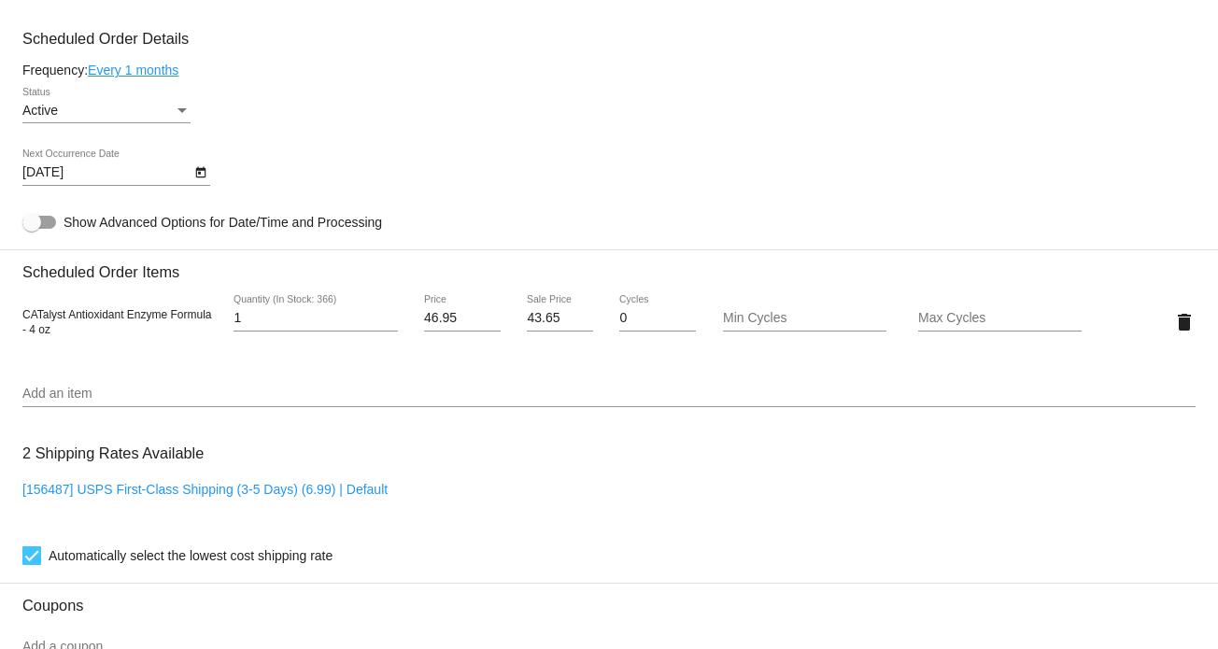
scroll to position [934, 0]
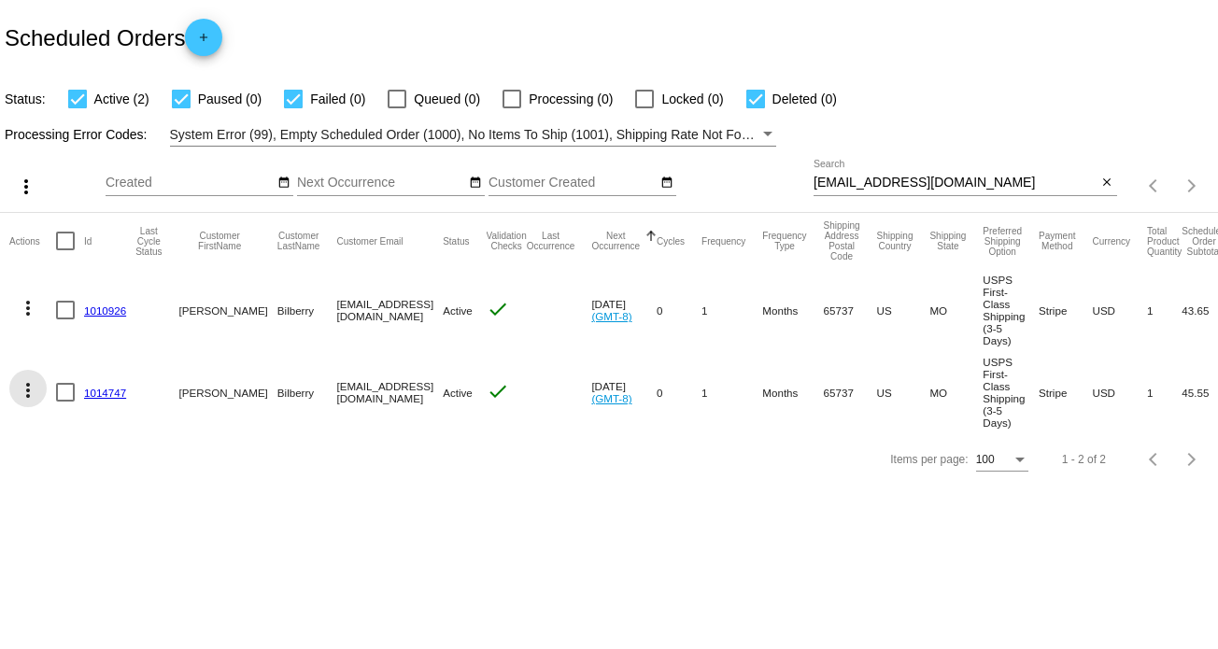
click at [29, 388] on mat-icon "more_vert" at bounding box center [28, 390] width 22 height 22
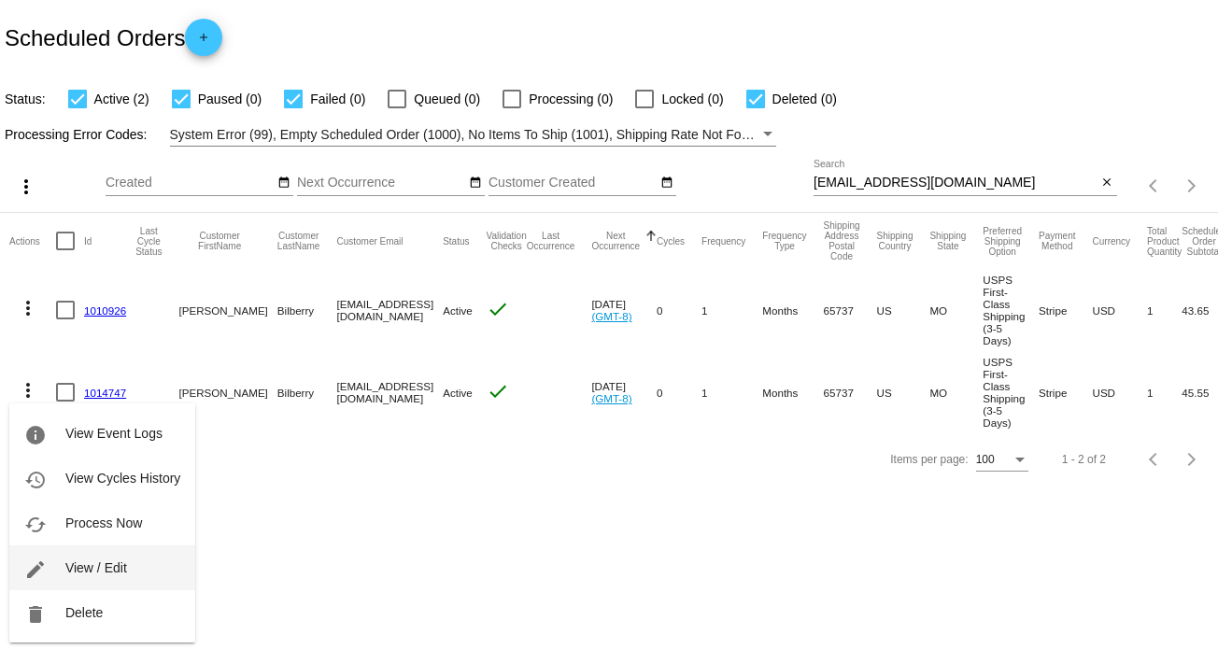
click at [93, 571] on span "View / Edit" at bounding box center [96, 567] width 62 height 15
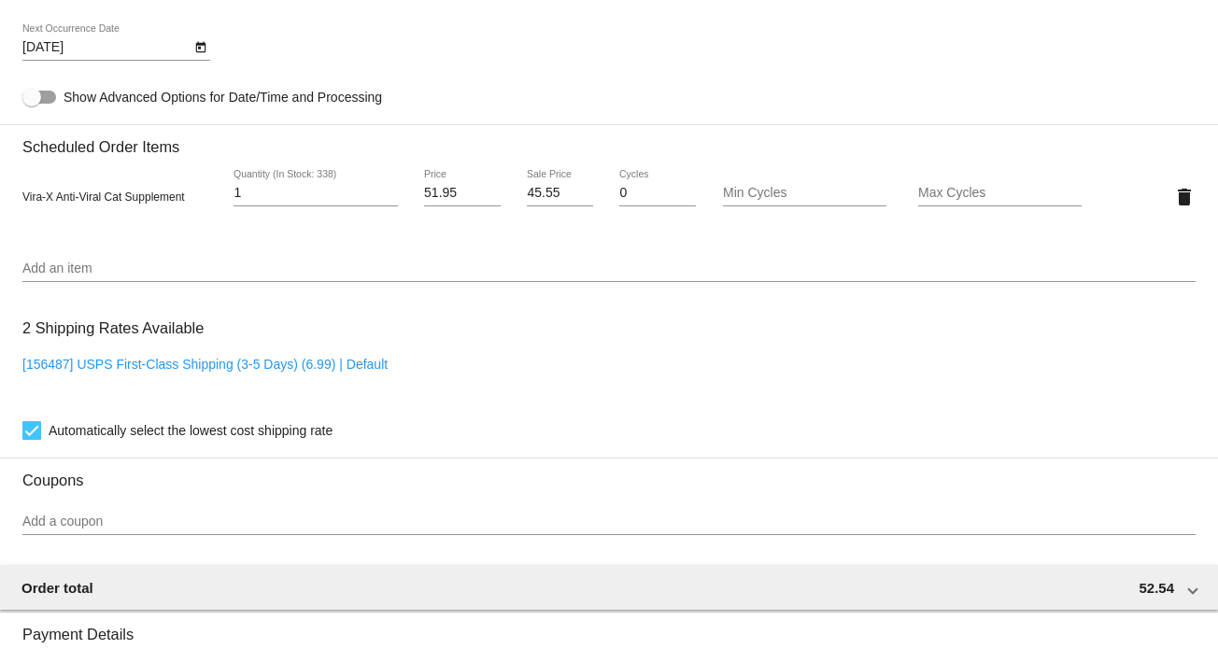
scroll to position [1027, 0]
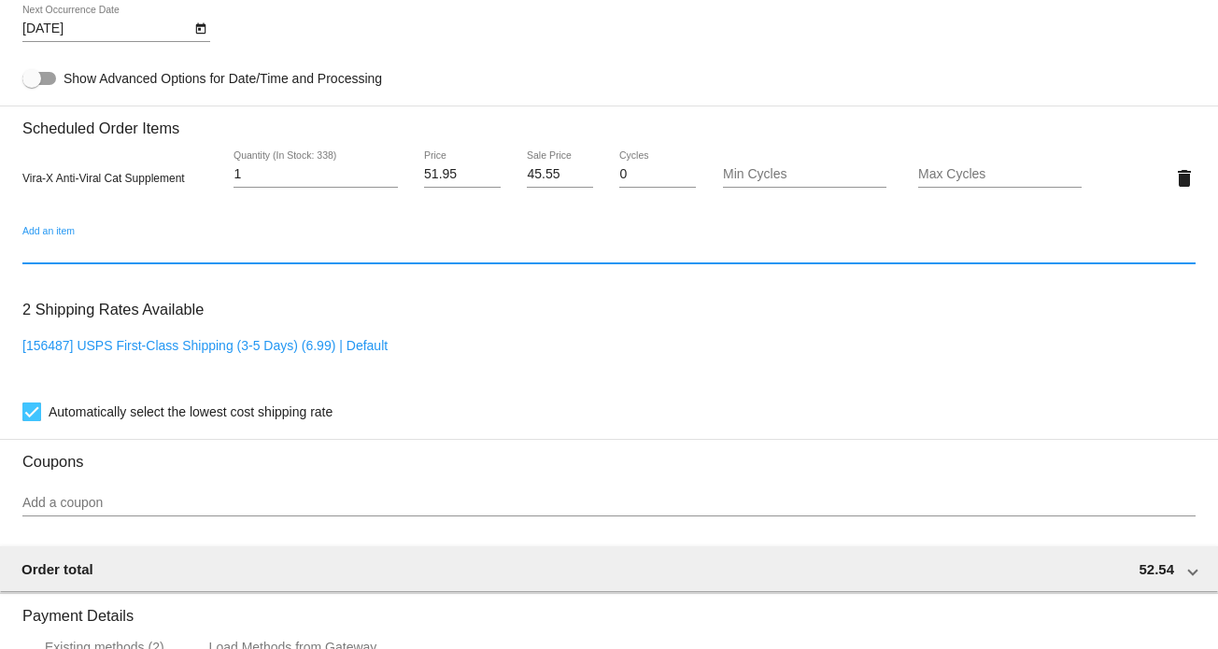
click at [159, 248] on input "Add an item" at bounding box center [608, 250] width 1173 height 15
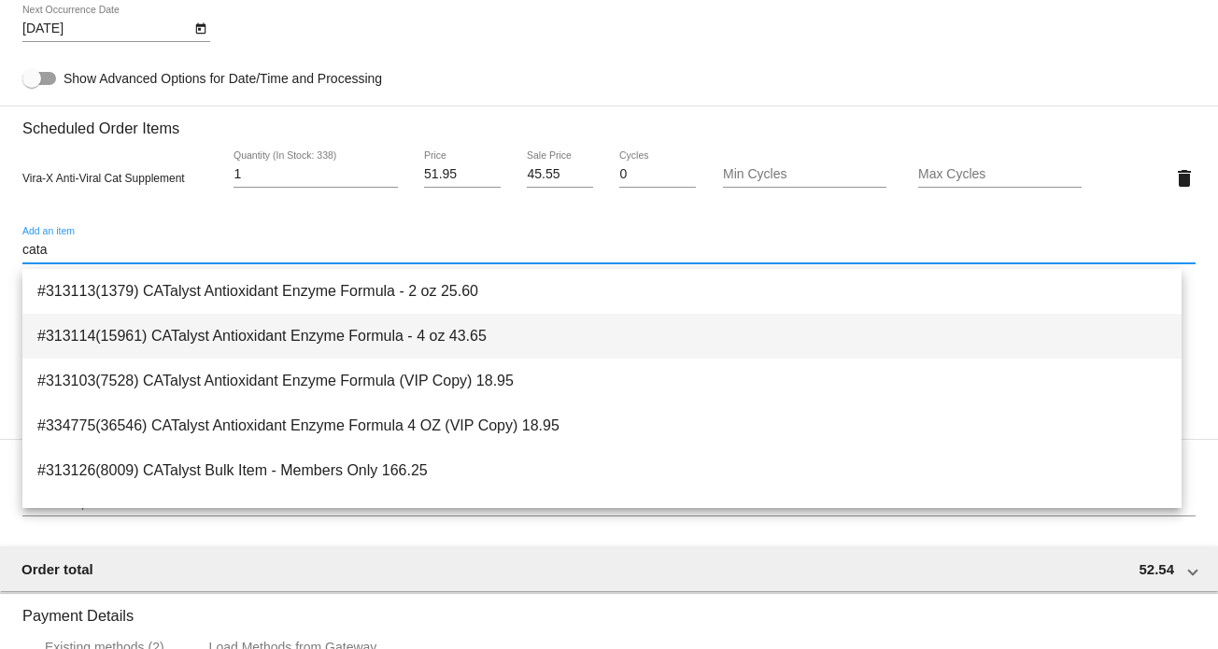
type input "cata"
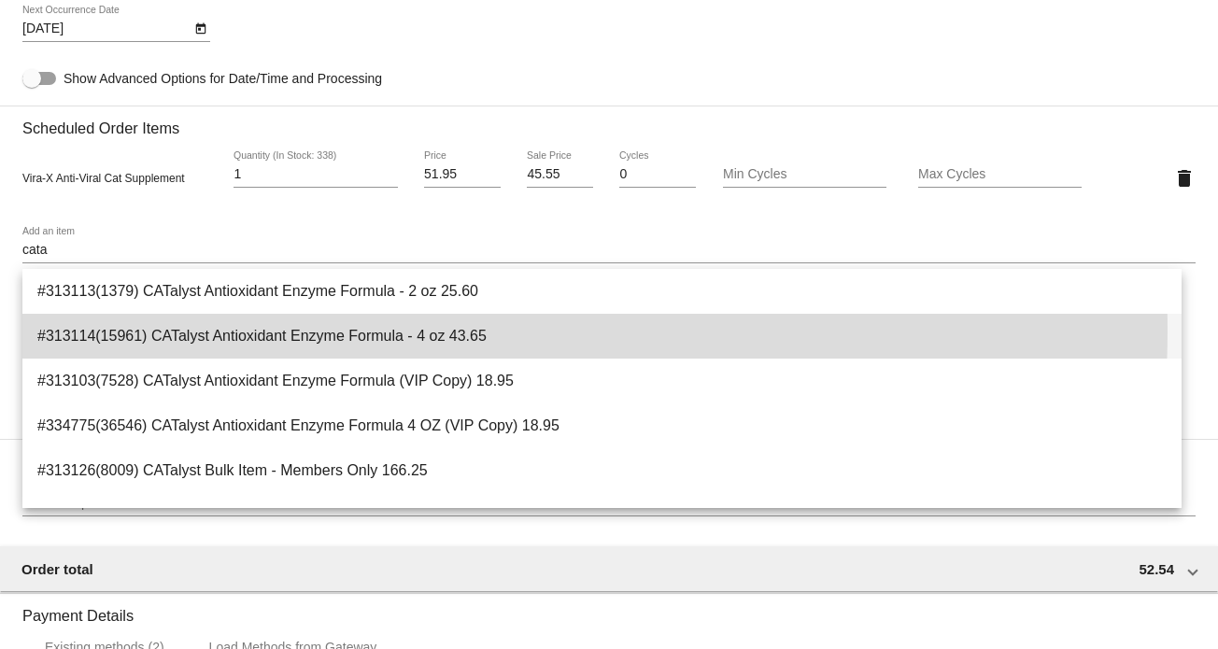
click at [361, 331] on span "#313114(15961) CATalyst Antioxidant Enzyme Formula - 4 oz 43.65" at bounding box center [601, 336] width 1129 height 45
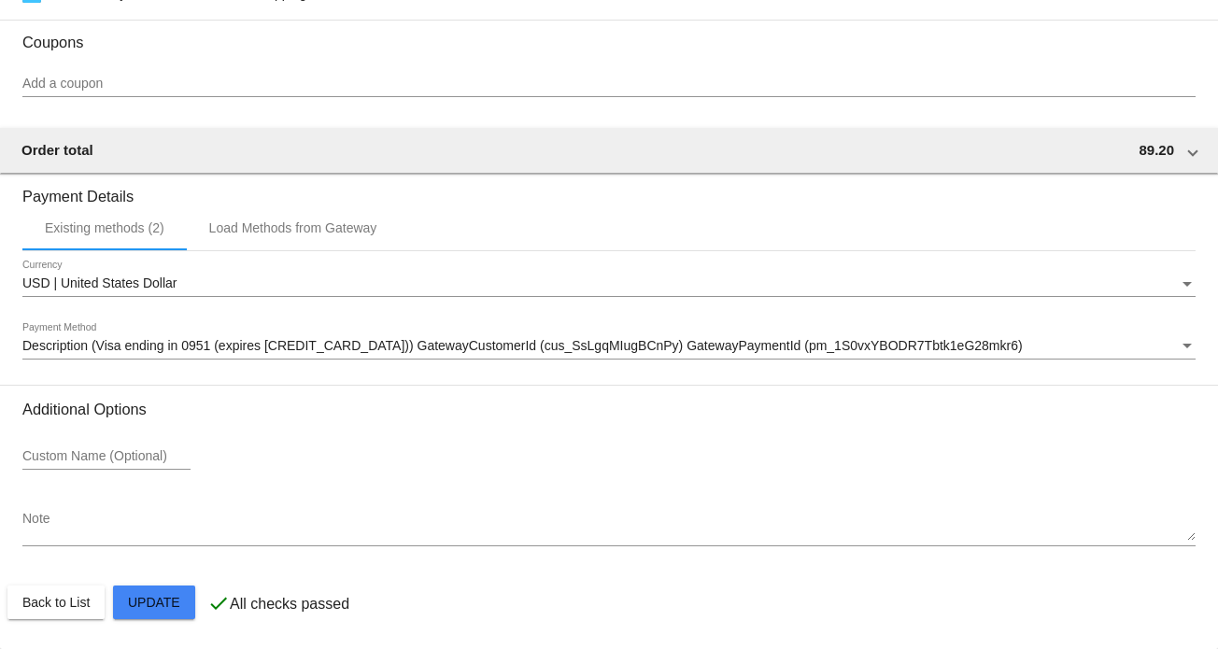
scroll to position [1505, 0]
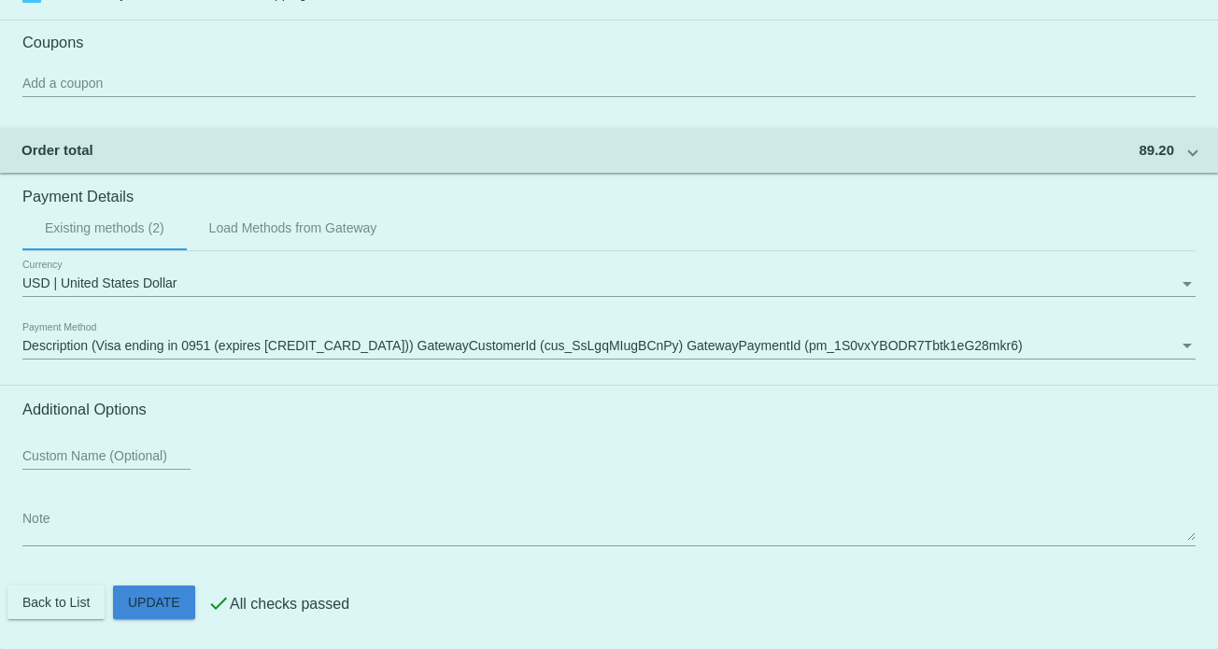
click at [163, 604] on span "Update" at bounding box center [154, 602] width 52 height 15
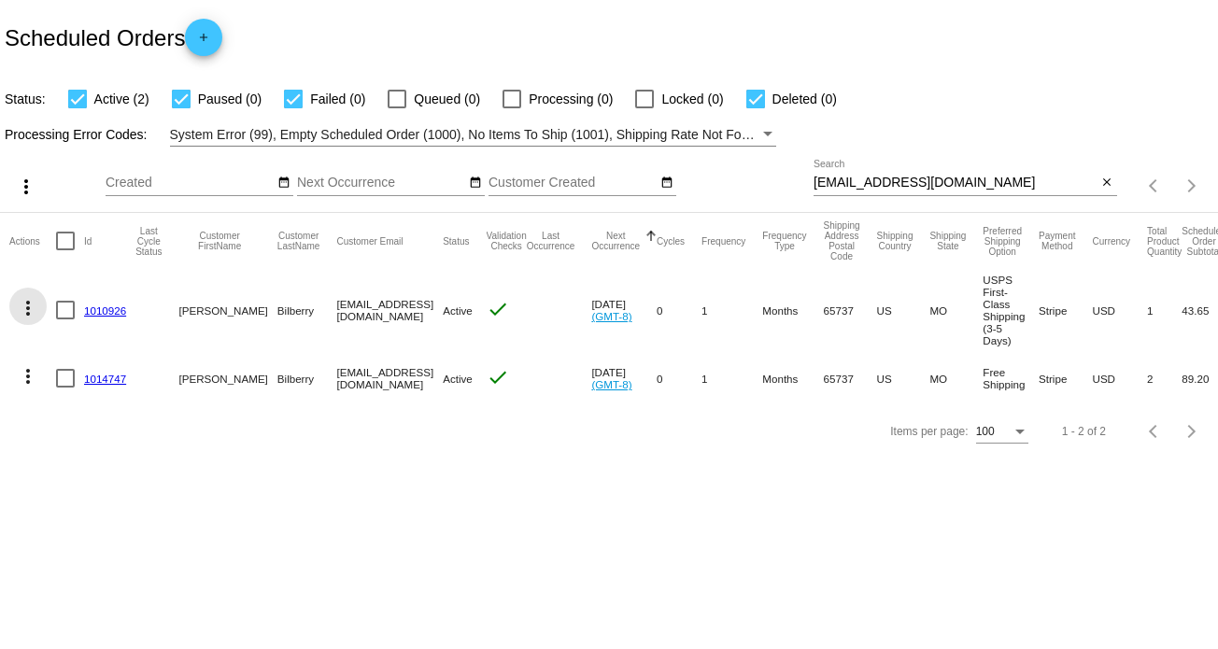
click at [21, 307] on mat-icon "more_vert" at bounding box center [28, 308] width 22 height 22
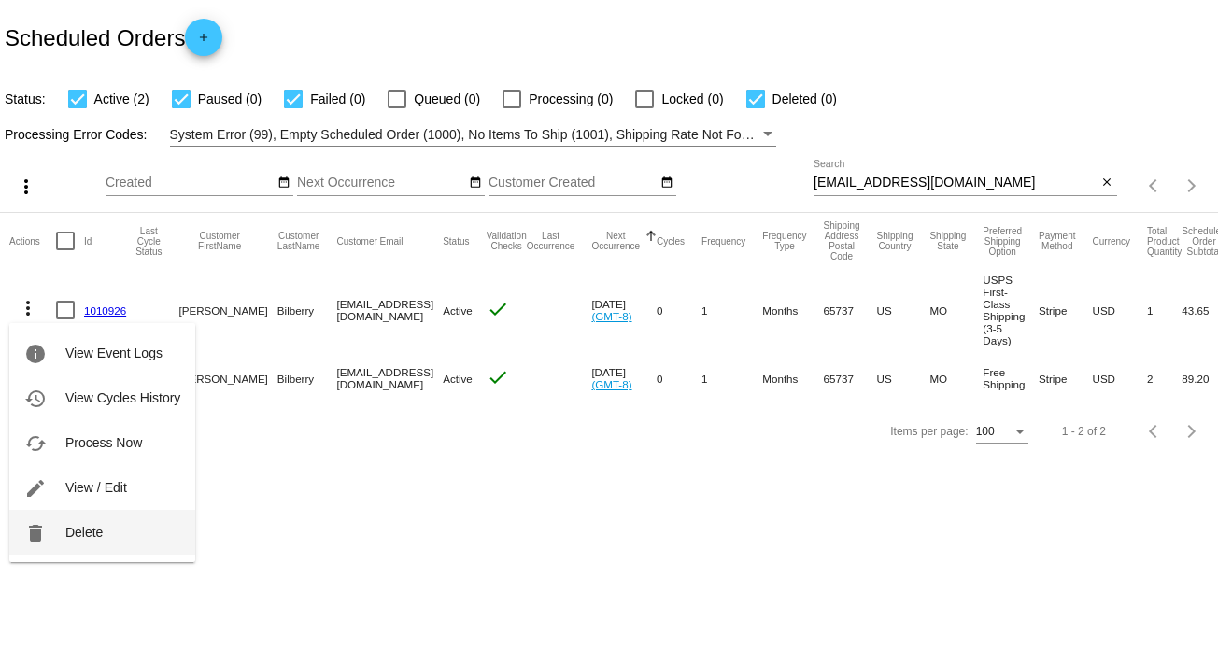
click at [75, 533] on span "Delete" at bounding box center [83, 532] width 37 height 15
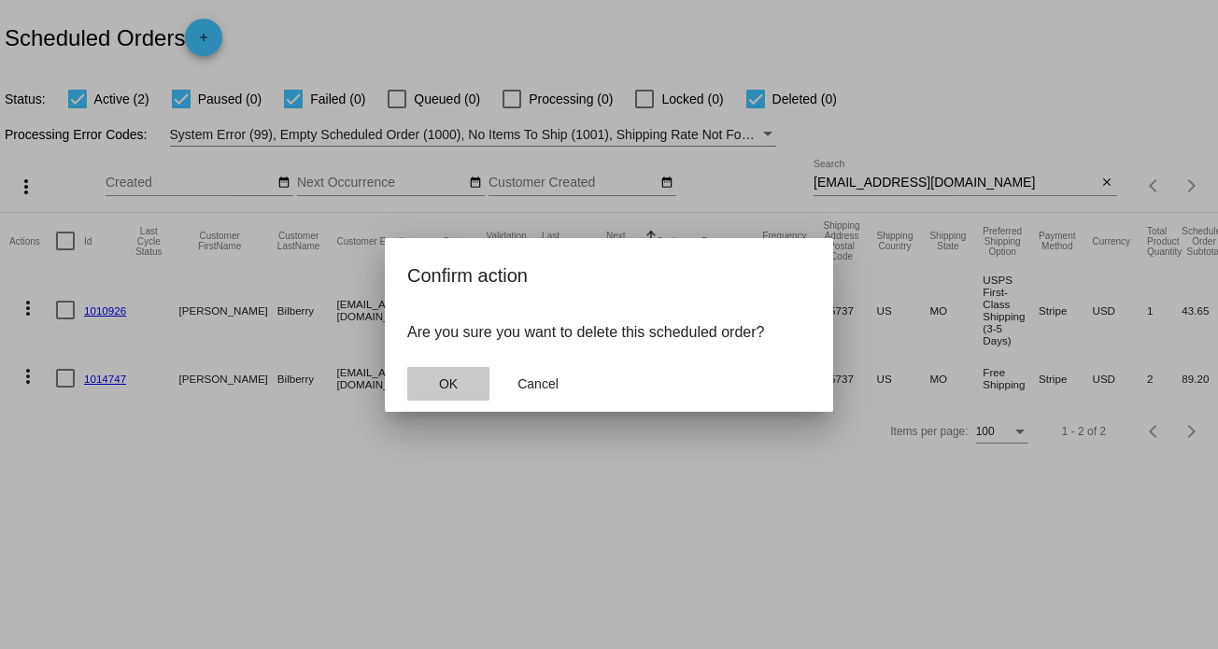
click at [444, 383] on span "OK" at bounding box center [448, 383] width 19 height 15
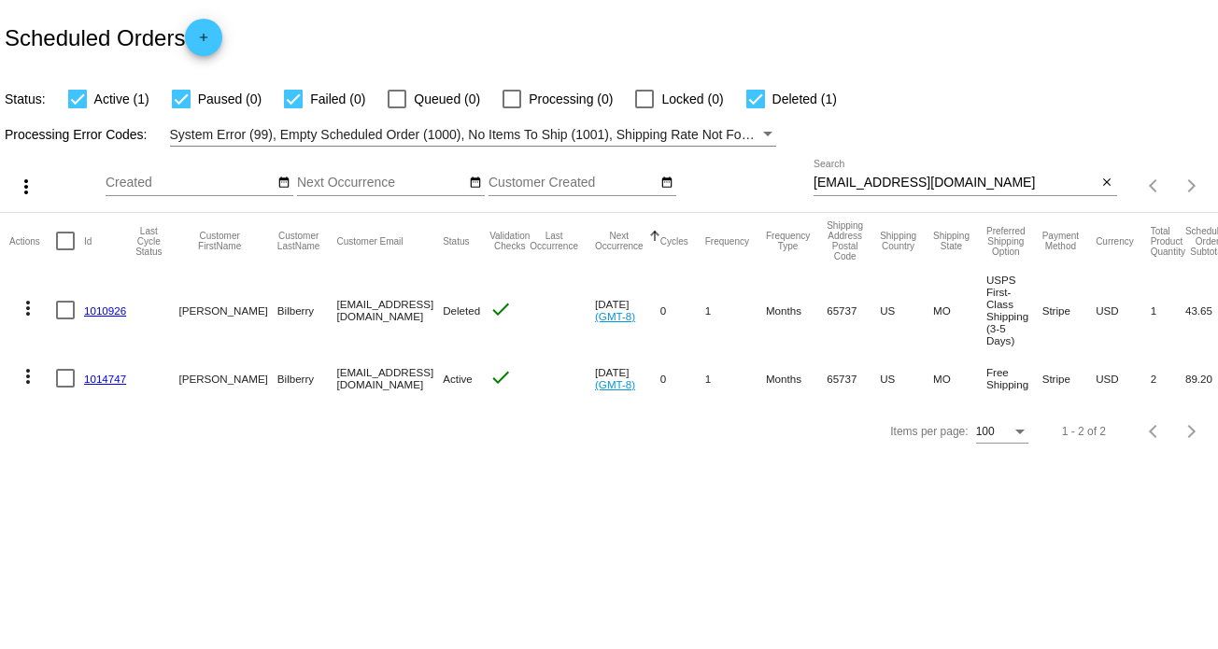
click at [96, 376] on link "1014747" at bounding box center [105, 379] width 42 height 12
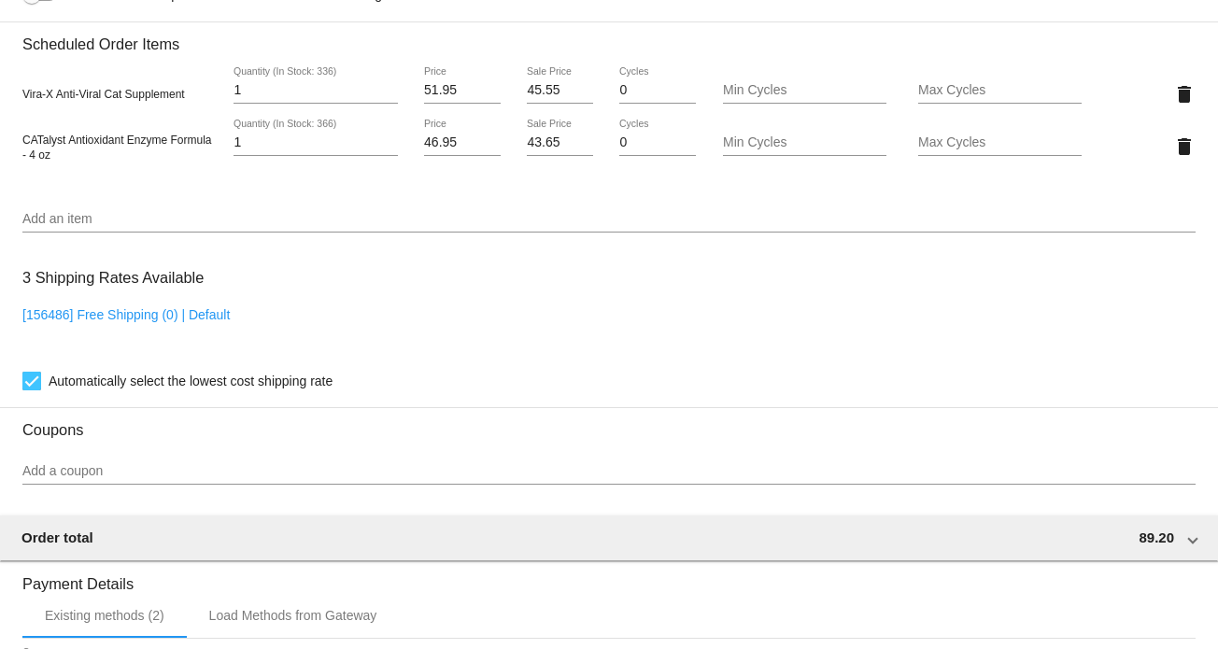
scroll to position [1121, 0]
